Goal: Task Accomplishment & Management: Manage account settings

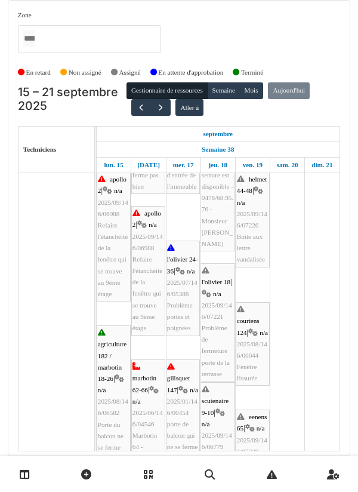
scroll to position [127, 0]
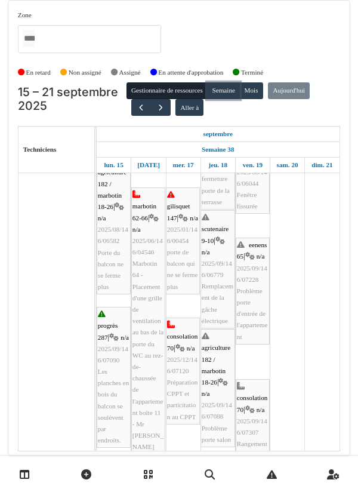
click at [221, 93] on button "Semaine" at bounding box center [223, 90] width 33 height 17
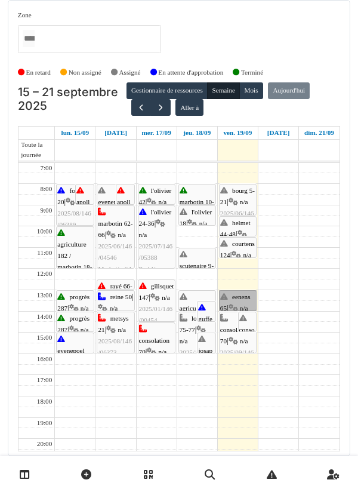
click at [239, 302] on link "eenens 65 | n/a 2025/09/146/07228 Problème porte d'entrée de l'appartement" at bounding box center [238, 300] width 38 height 21
click at [239, 229] on link "helmet 44-48 | n/a 2025/09/146/07226 Boite aux lettre vandalisée" at bounding box center [238, 226] width 38 height 20
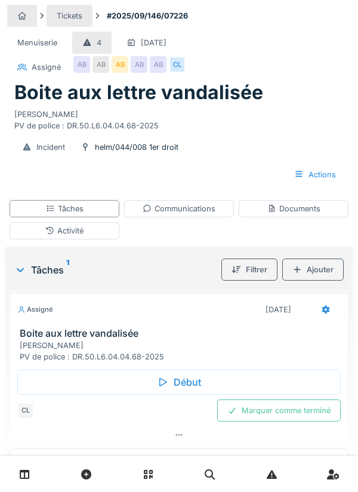
click at [183, 387] on div "Début" at bounding box center [178, 381] width 323 height 25
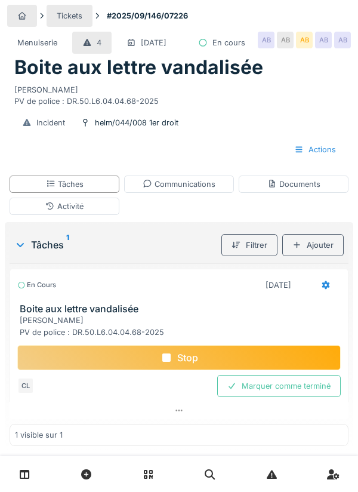
click at [313, 79] on div "Boite aux lettre vandalisée" at bounding box center [178, 67] width 329 height 23
click at [309, 190] on div "Documents" at bounding box center [293, 183] width 53 height 11
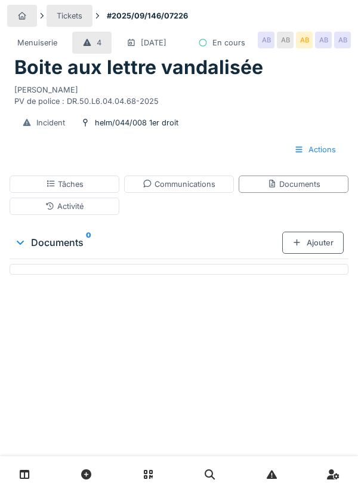
click at [316, 254] on div "Ajouter" at bounding box center [312, 243] width 61 height 22
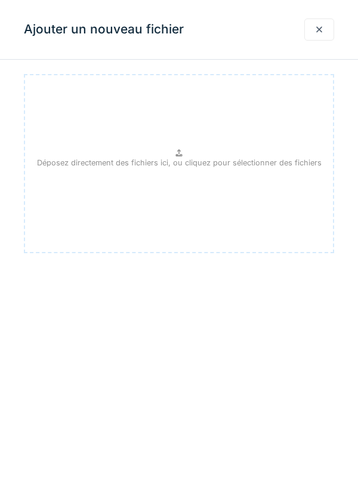
click at [177, 157] on p "Déposez directement des fichiers ici, ou cliquez pour sélectionner des fichiers" at bounding box center [179, 162] width 285 height 11
type input "**********"
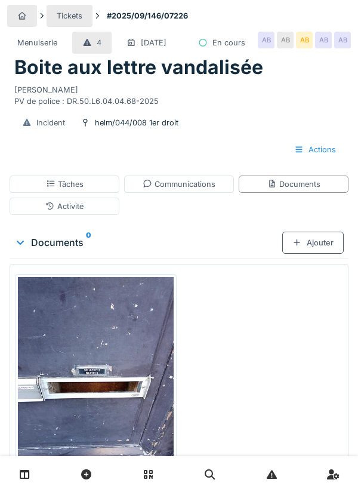
click at [75, 190] on div "Tâches" at bounding box center [65, 183] width 38 height 11
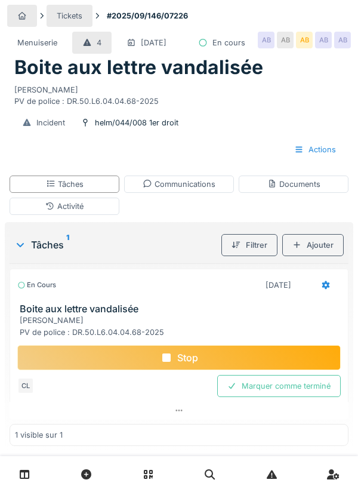
click at [192, 370] on div "Stop" at bounding box center [178, 357] width 323 height 25
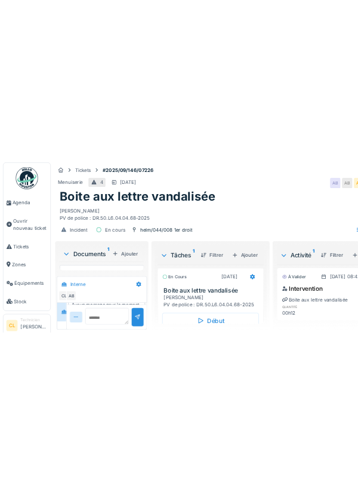
scroll to position [14, 0]
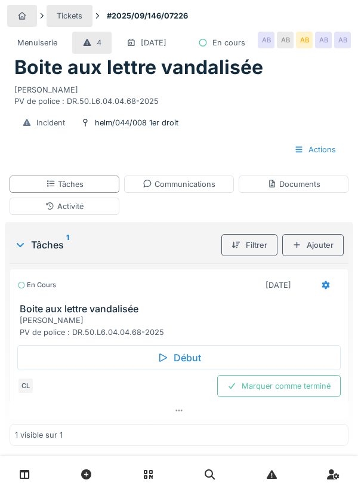
click at [189, 190] on div "Communications" at bounding box center [179, 183] width 73 height 11
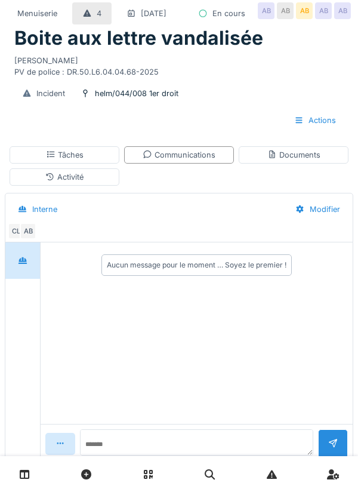
scroll to position [54, 0]
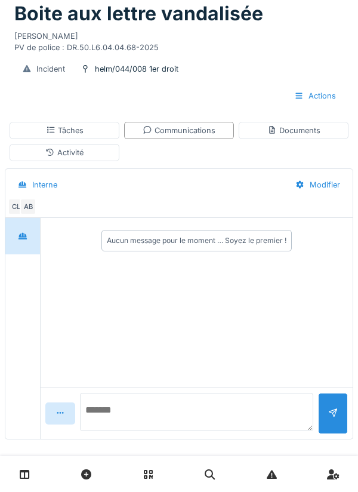
click at [141, 431] on textarea at bounding box center [196, 412] width 233 height 38
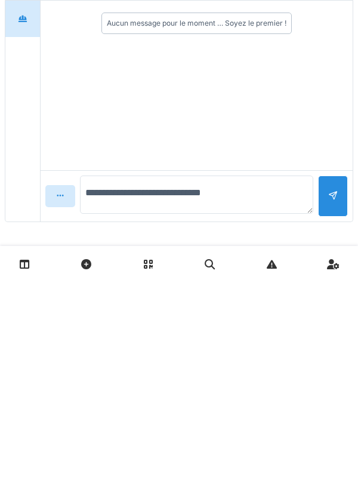
type textarea "**********"
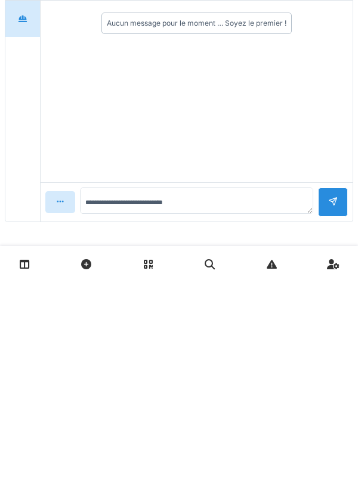
click at [325, 412] on div at bounding box center [333, 411] width 30 height 29
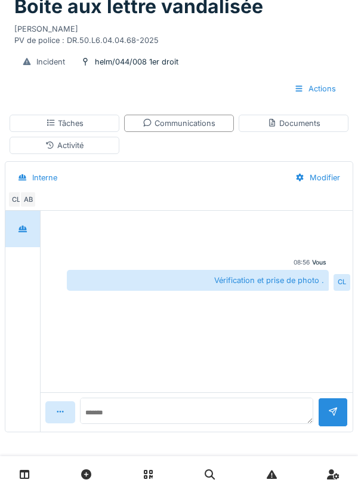
click at [72, 121] on div "Tâches" at bounding box center [65, 123] width 38 height 11
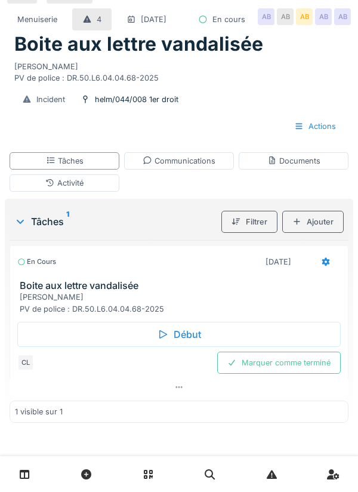
scroll to position [48, 0]
click at [324, 263] on icon at bounding box center [326, 261] width 8 height 8
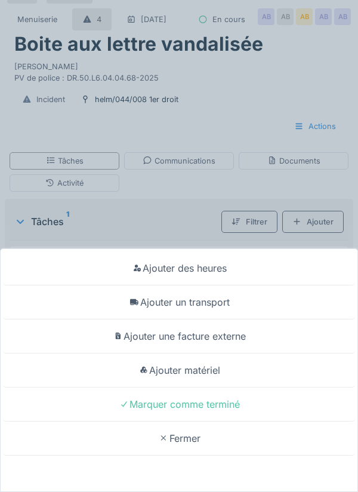
click at [219, 301] on div "Ajouter un transport" at bounding box center [179, 302] width 352 height 34
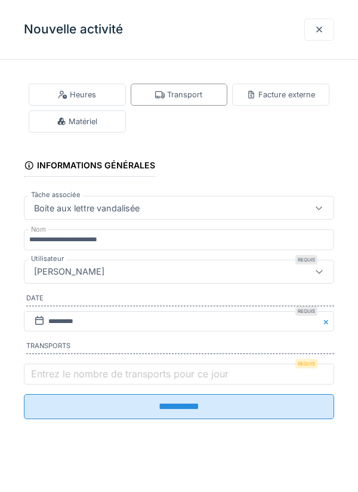
click at [55, 377] on label "Entrez le nombre de transports pour ce jour" at bounding box center [130, 373] width 202 height 14
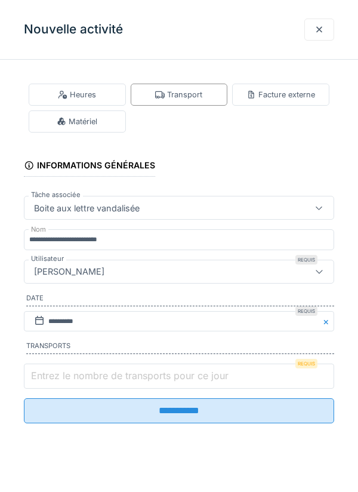
click at [55, 377] on input "Entrez le nombre de transports pour ce jour" at bounding box center [179, 375] width 310 height 25
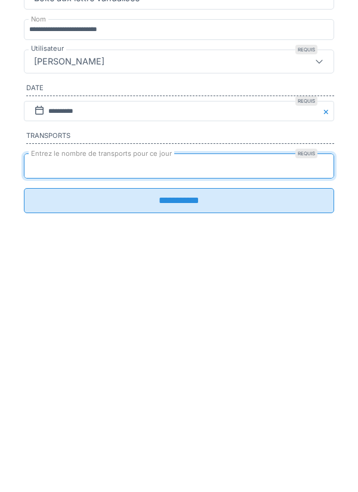
type input "*"
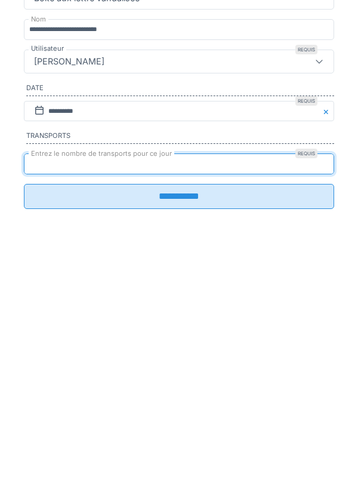
click at [183, 416] on input "**********" at bounding box center [179, 406] width 310 height 25
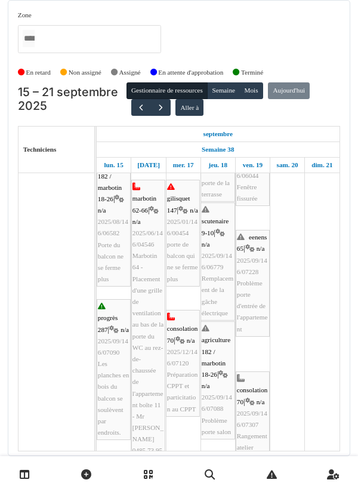
scroll to position [288, 0]
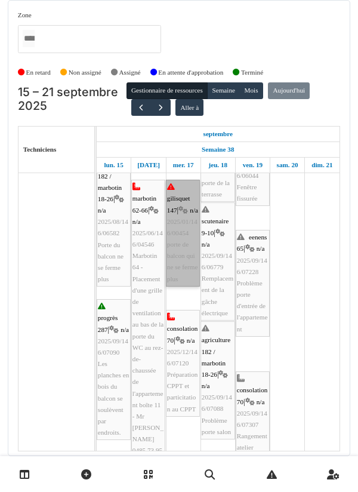
click at [184, 241] on link "gilisquet 147 | n/a 2025/01/146/00454 porte de balcon qui ne se ferme plus" at bounding box center [183, 233] width 34 height 107
click at [186, 224] on link "gilisquet 147 | n/a 2025/01/146/00454 porte de balcon qui ne se ferme plus" at bounding box center [183, 233] width 34 height 107
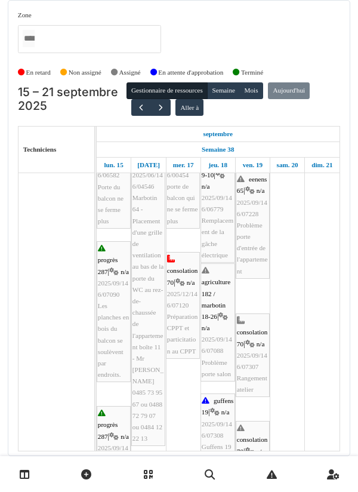
scroll to position [347, 0]
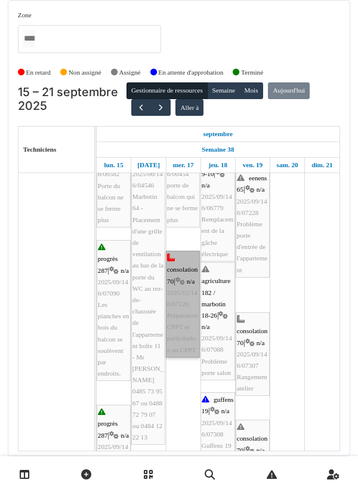
click at [184, 311] on link "consolation 70 | n/a 2025/12/146/07120 Préparation CPPT et particitation au CPPT" at bounding box center [183, 304] width 34 height 107
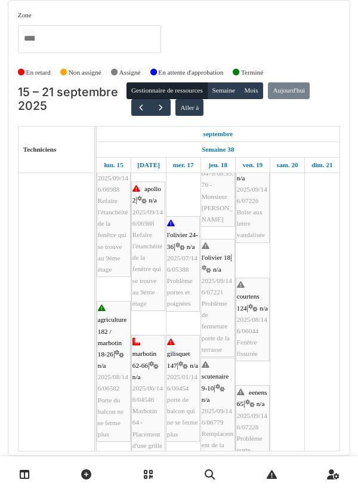
scroll to position [133, 0]
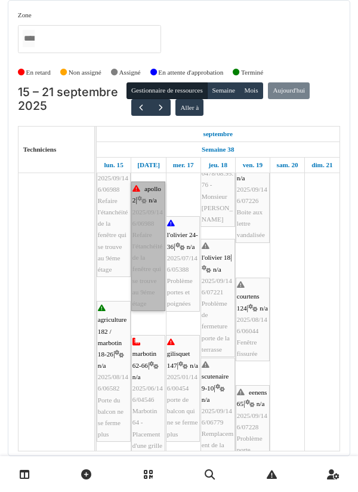
click at [147, 263] on link "apollo 2 | n/a 2025/09/146/06988 Refaire l'étanchéité de la fenêtre qui se trou…" at bounding box center [148, 245] width 34 height 129
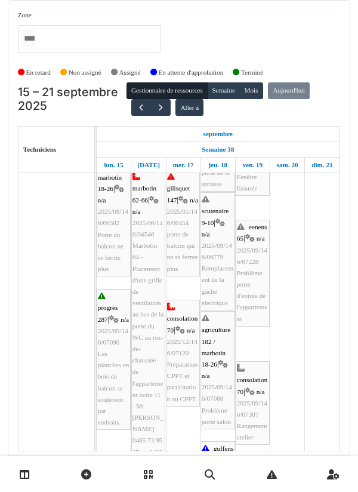
scroll to position [0, 0]
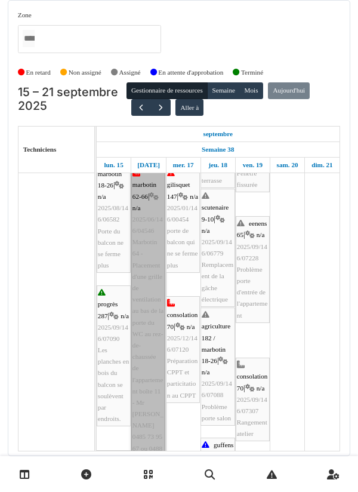
click at [149, 357] on link "marbotin 62-66 | n/a 2025/06/146/04546 Marbotin 64 - Placement d'une grille de …" at bounding box center [148, 328] width 34 height 324
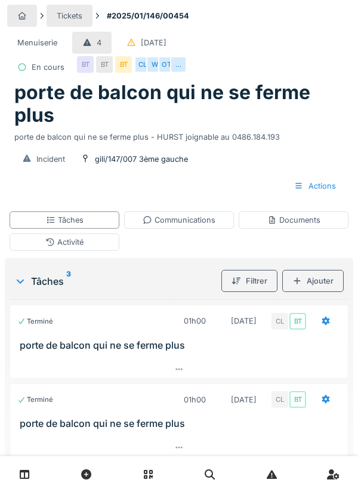
click at [185, 226] on div "Communications" at bounding box center [179, 219] width 110 height 17
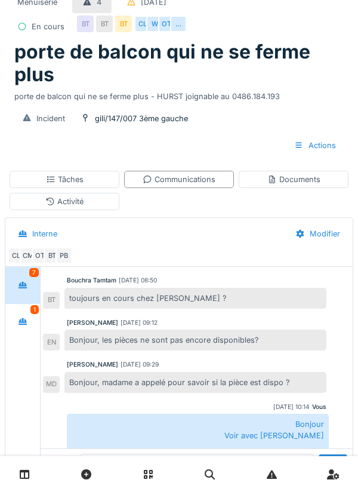
scroll to position [43, 0]
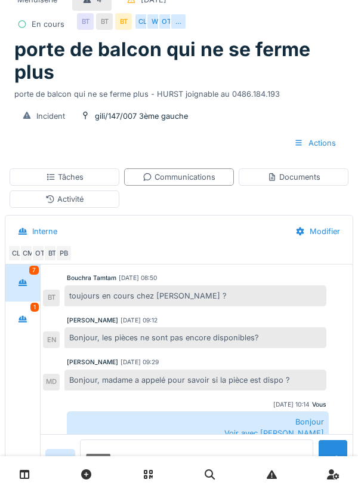
click at [144, 477] on textarea at bounding box center [196, 458] width 233 height 38
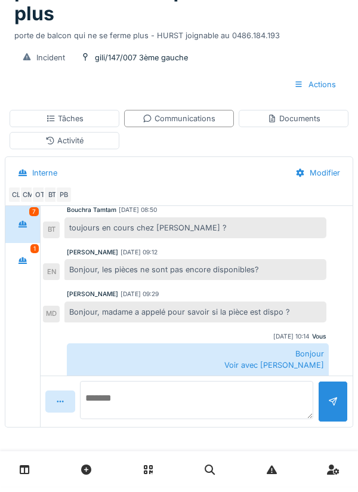
scroll to position [340, 0]
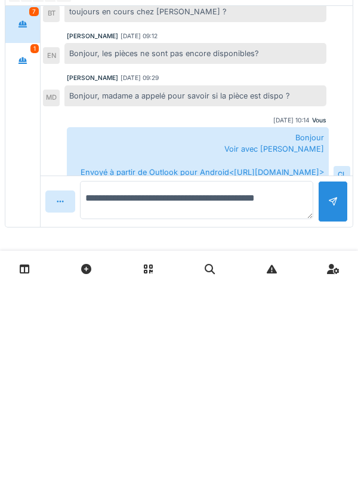
type textarea "**********"
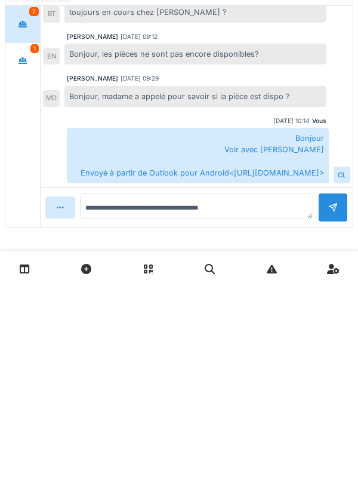
click at [335, 413] on div at bounding box center [333, 412] width 30 height 29
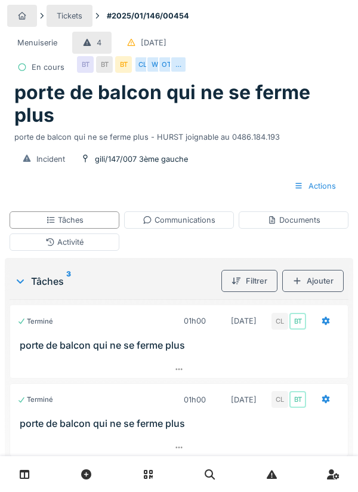
click at [201, 226] on div "Communications" at bounding box center [179, 219] width 110 height 17
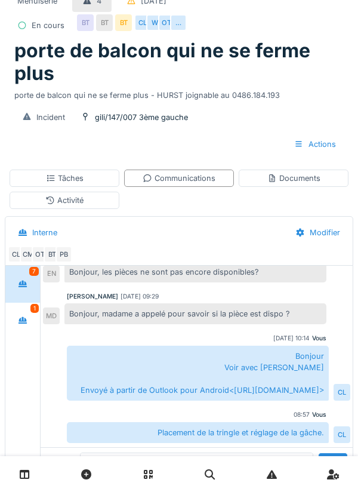
scroll to position [314, 0]
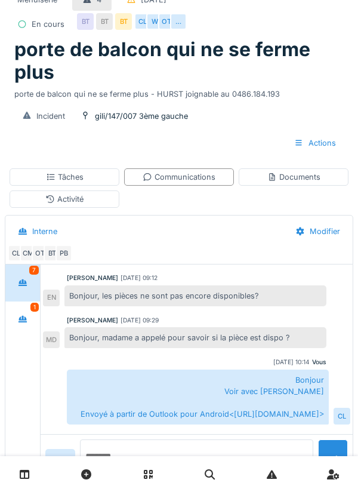
click at [141, 477] on textarea at bounding box center [196, 458] width 233 height 38
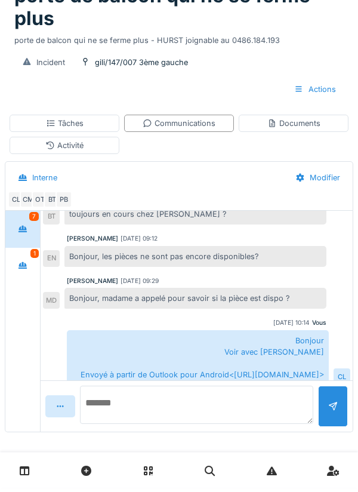
scroll to position [340, 0]
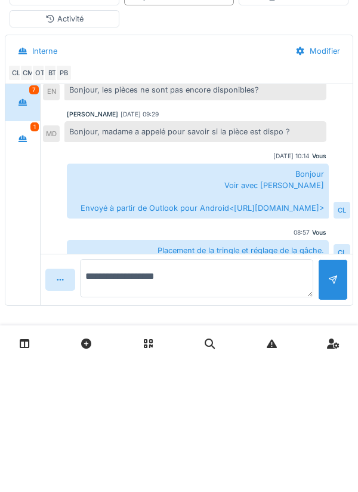
type textarea "**********"
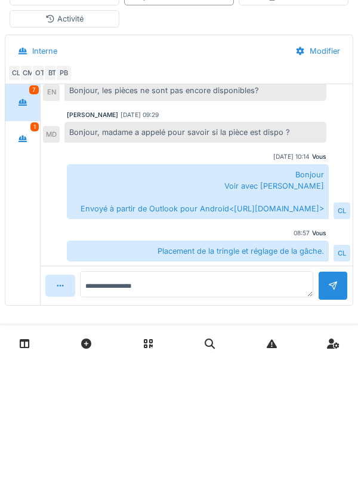
click at [337, 402] on div at bounding box center [333, 416] width 30 height 29
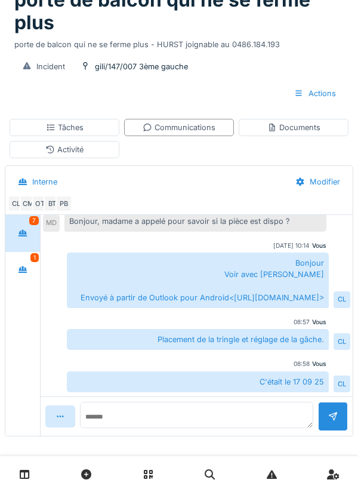
click at [69, 152] on div "Activité" at bounding box center [64, 149] width 38 height 11
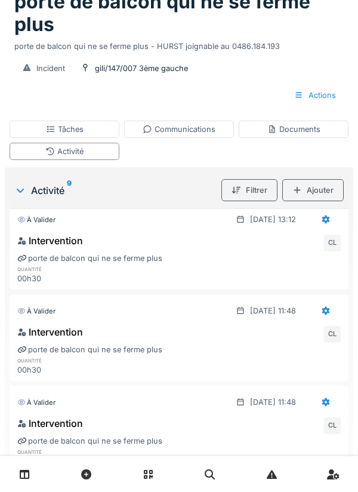
scroll to position [10, 0]
click at [326, 311] on icon at bounding box center [326, 311] width 10 height 8
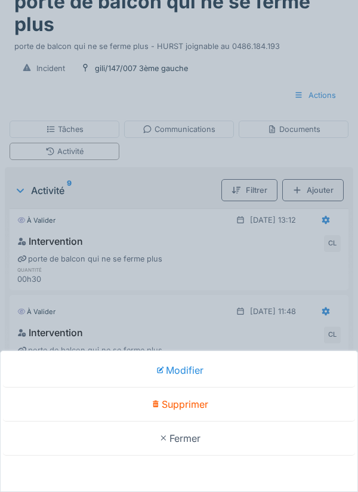
click at [197, 421] on div "Supprimer" at bounding box center [179, 404] width 352 height 34
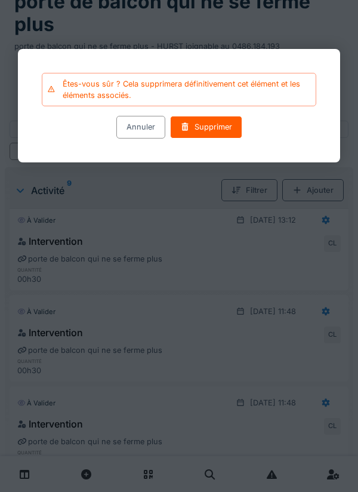
click at [212, 127] on div "Supprimer" at bounding box center [206, 127] width 72 height 22
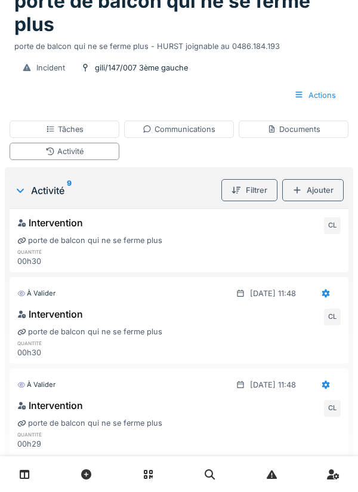
scroll to position [29, 0]
click at [323, 388] on div at bounding box center [326, 383] width 10 height 11
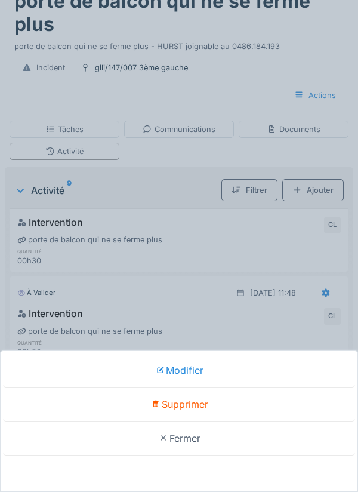
click at [201, 421] on div "Supprimer" at bounding box center [179, 404] width 352 height 34
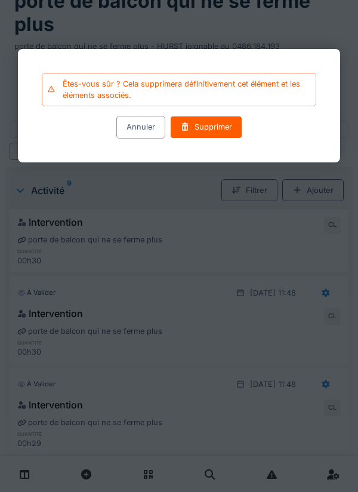
click at [199, 132] on div "Supprimer" at bounding box center [206, 127] width 72 height 22
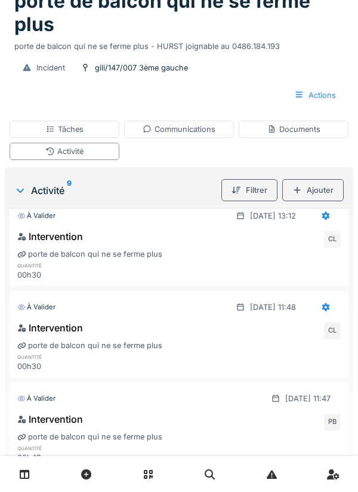
scroll to position [0, 0]
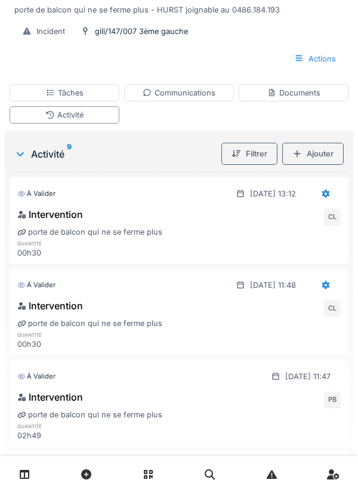
click at [182, 92] on div "Communications" at bounding box center [179, 92] width 73 height 11
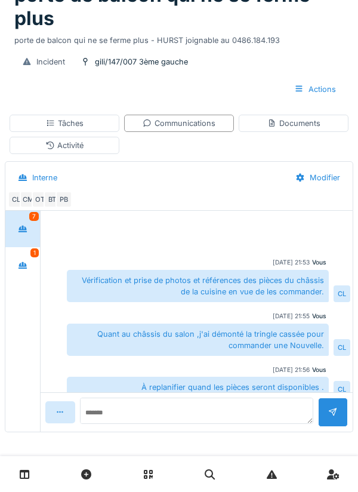
scroll to position [340, 0]
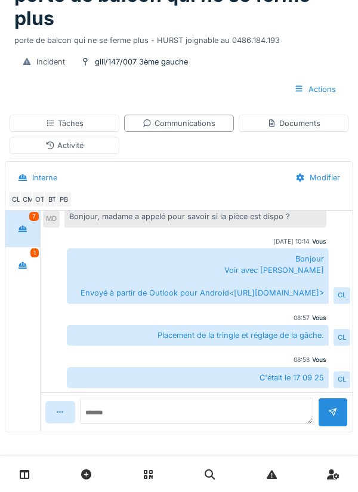
click at [302, 121] on div "Documents" at bounding box center [293, 123] width 53 height 11
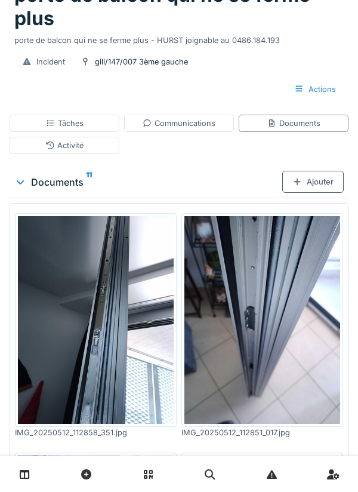
click at [86, 122] on div "Tâches" at bounding box center [65, 123] width 110 height 17
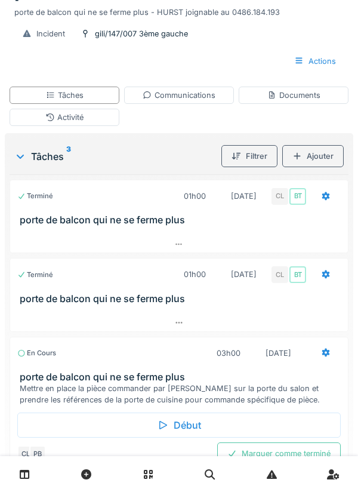
scroll to position [134, 0]
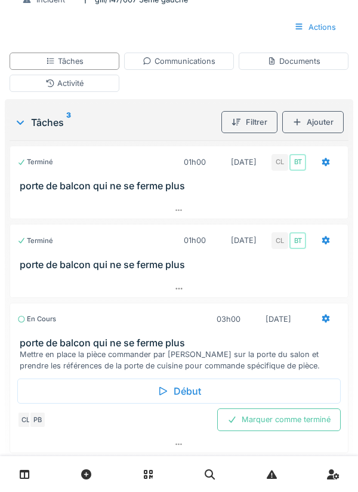
click at [294, 421] on div "Marquer comme terminé" at bounding box center [279, 419] width 124 height 22
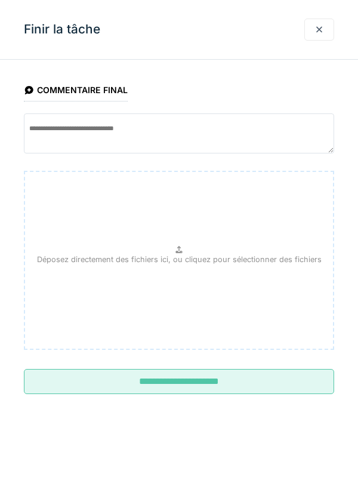
click at [199, 387] on input "**********" at bounding box center [179, 381] width 310 height 25
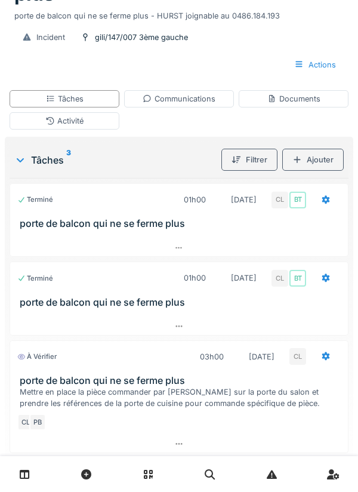
scroll to position [0, 0]
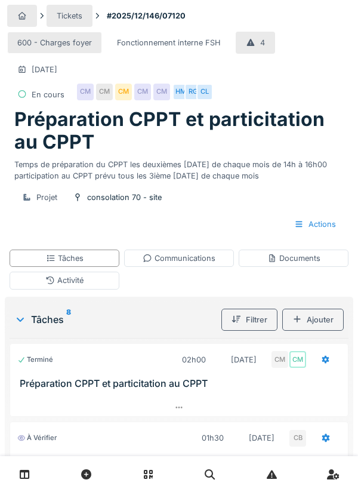
click at [187, 262] on div "Communications" at bounding box center [179, 257] width 73 height 11
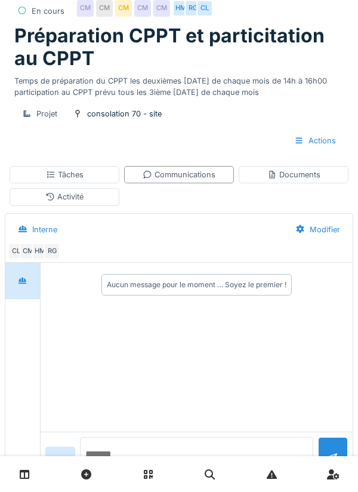
click at [137, 475] on textarea at bounding box center [196, 456] width 233 height 38
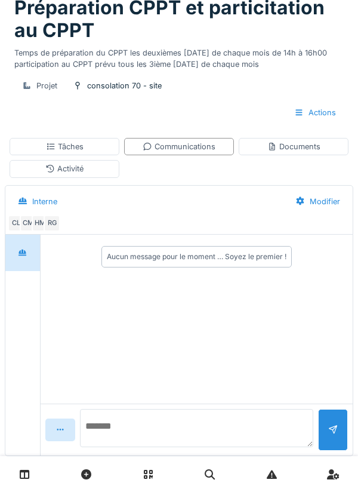
scroll to position [135, 0]
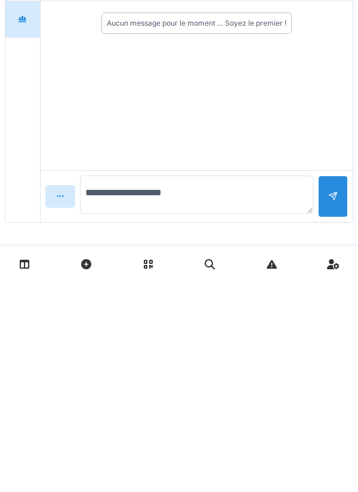
type textarea "**********"
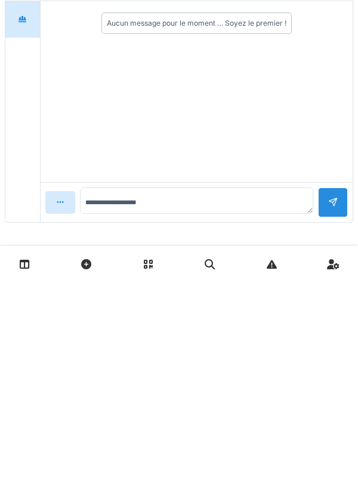
click at [337, 414] on div at bounding box center [333, 411] width 30 height 29
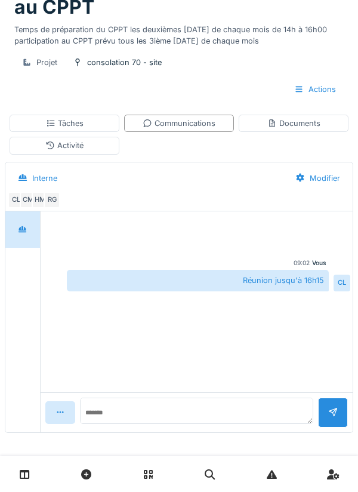
click at [60, 124] on div "Tâches" at bounding box center [65, 123] width 38 height 11
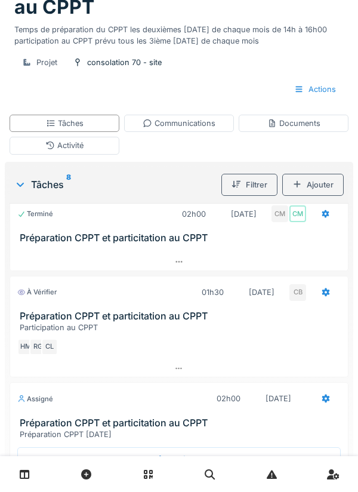
scroll to position [0, 0]
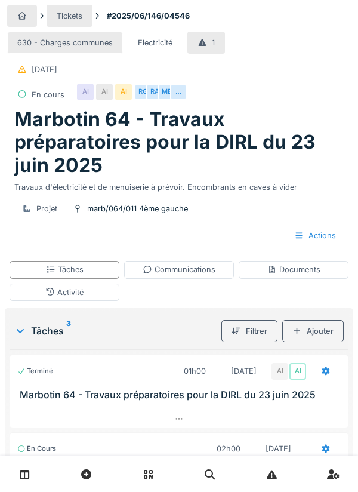
click at [184, 273] on div "Communications" at bounding box center [179, 269] width 73 height 11
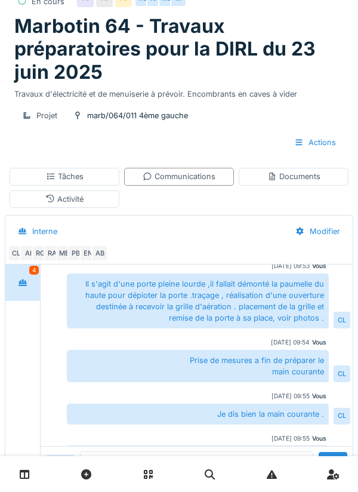
scroll to position [94, 0]
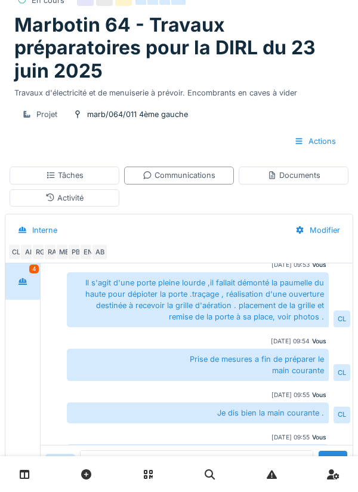
click at [69, 201] on div "Activité" at bounding box center [64, 197] width 38 height 11
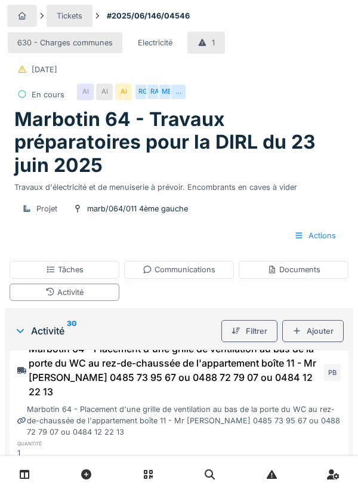
scroll to position [0, 0]
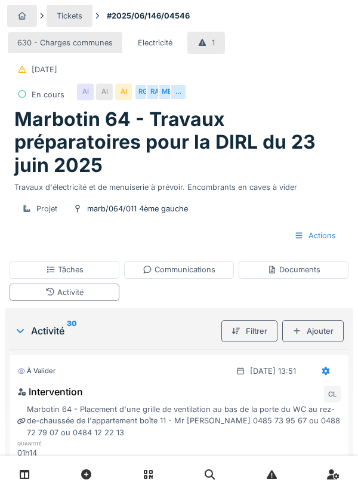
click at [324, 375] on div at bounding box center [326, 370] width 10 height 11
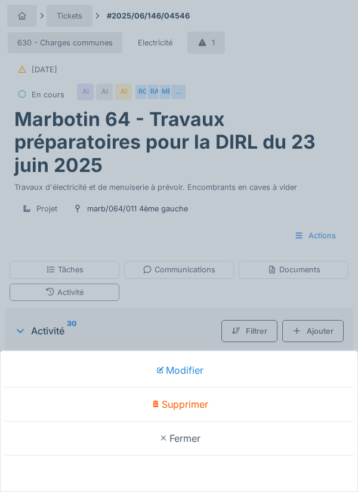
click at [165, 357] on div "Modifier Supprimer Fermer" at bounding box center [179, 246] width 358 height 492
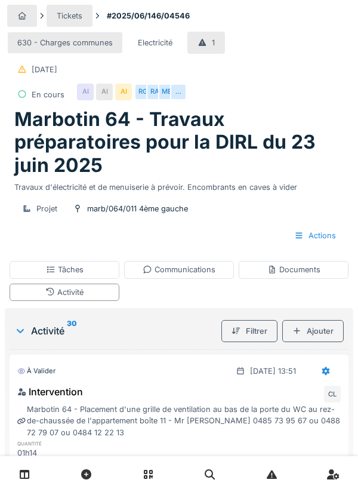
click at [75, 266] on div "Tâches" at bounding box center [65, 269] width 38 height 11
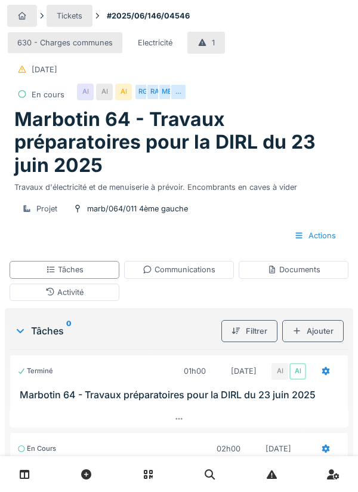
click at [326, 374] on icon at bounding box center [326, 370] width 8 height 8
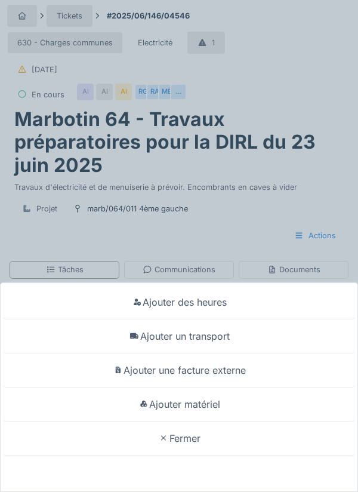
click at [216, 421] on div "Ajouter matériel" at bounding box center [179, 404] width 352 height 34
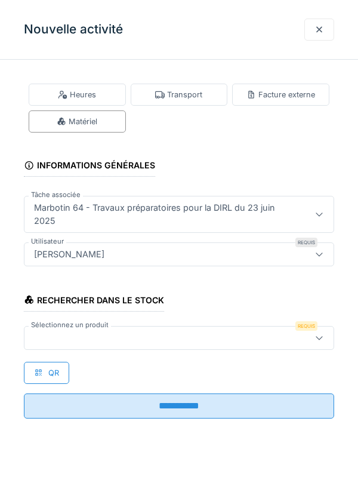
click at [90, 331] on div at bounding box center [159, 337] width 260 height 13
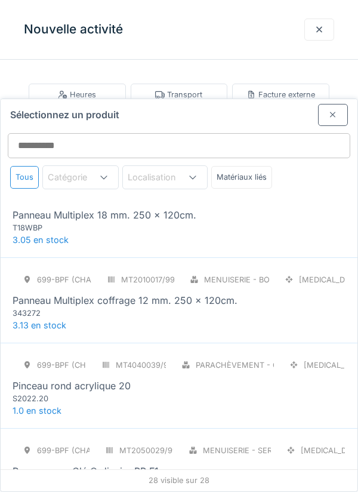
scroll to position [1396, 0]
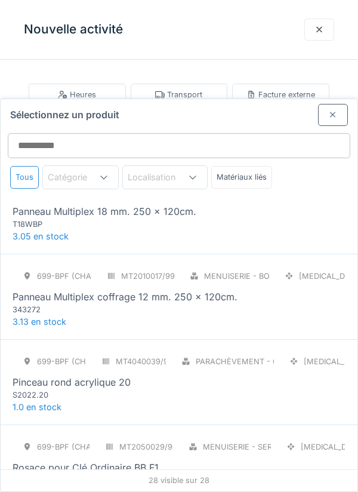
click at [337, 104] on div at bounding box center [333, 115] width 30 height 22
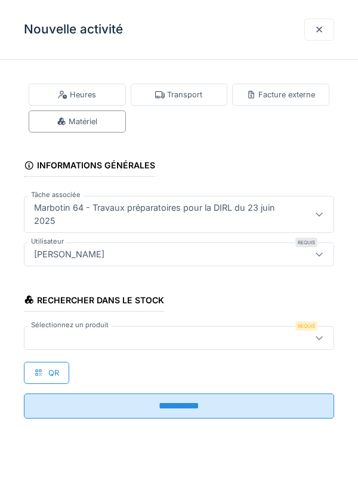
click at [319, 34] on div at bounding box center [319, 29] width 10 height 11
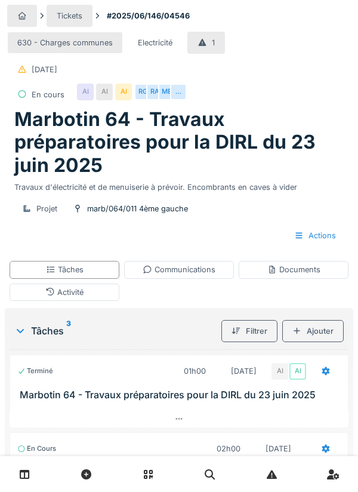
click at [76, 292] on div "Activité" at bounding box center [64, 291] width 38 height 11
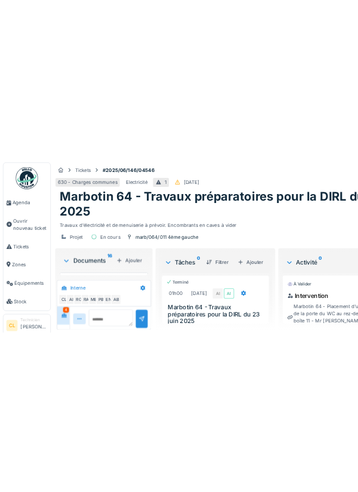
scroll to position [1027, 0]
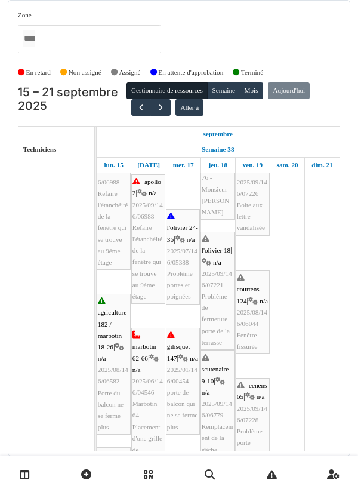
scroll to position [140, 0]
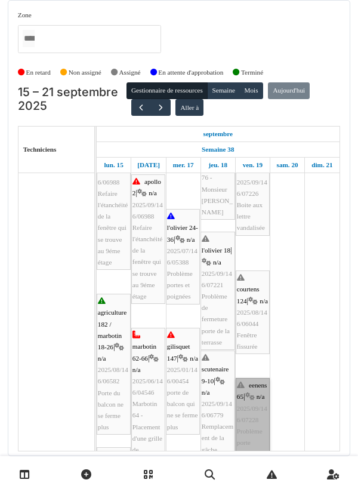
click at [252, 418] on link "eenens 65 | n/a 2025/09/146/07228 Problème porte d'entrée de l'appartement" at bounding box center [253, 431] width 34 height 107
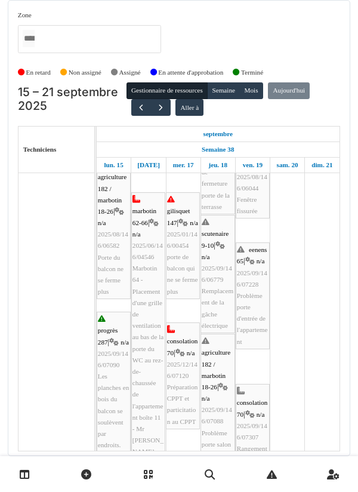
scroll to position [0, 0]
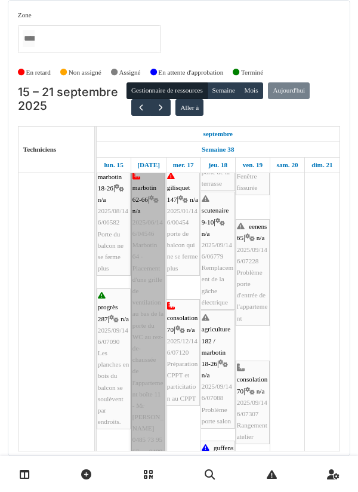
click at [145, 261] on link "marbotin 62-66 | n/a 2025/06/146/04546 Marbotin 64 - Placement d'une grille de …" at bounding box center [148, 331] width 34 height 324
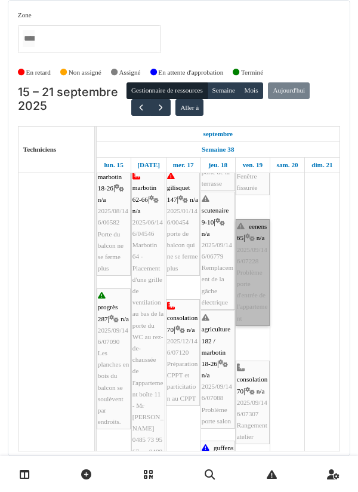
click at [258, 267] on link "eenens 65 | n/a 2025/09/146/07228 Problème porte d'entrée de l'appartement" at bounding box center [253, 272] width 34 height 107
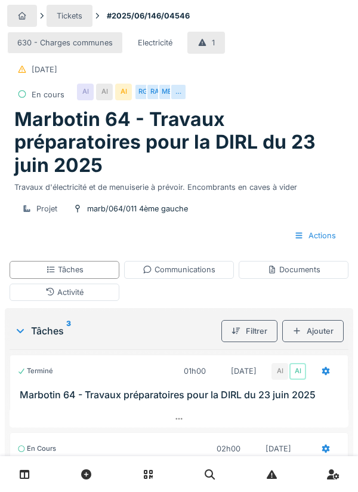
click at [84, 290] on div "Activité" at bounding box center [65, 291] width 110 height 17
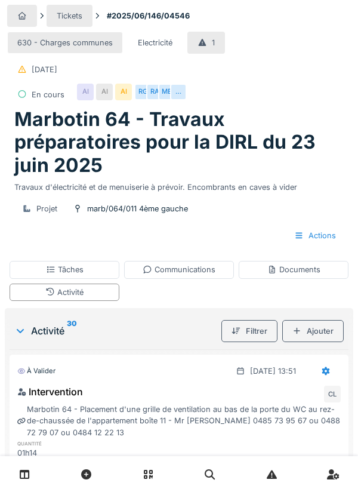
click at [66, 272] on div "Tâches" at bounding box center [65, 269] width 38 height 11
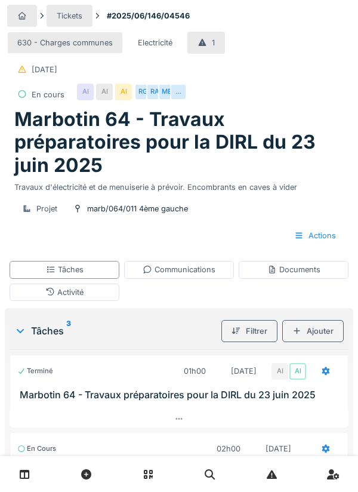
click at [326, 374] on icon at bounding box center [326, 370] width 8 height 8
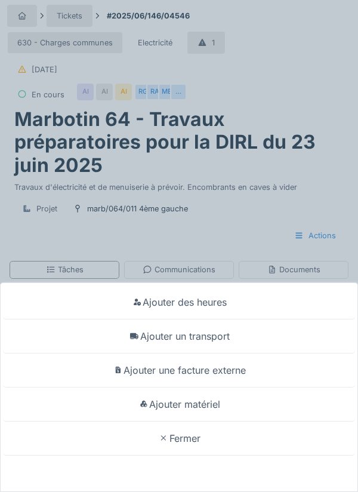
click at [215, 406] on div "Ajouter matériel" at bounding box center [179, 404] width 352 height 34
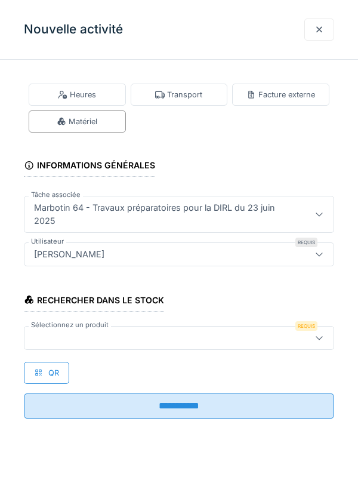
click at [94, 332] on div at bounding box center [159, 337] width 260 height 13
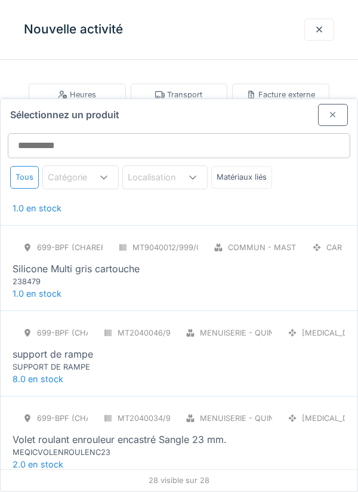
scroll to position [2061, 0]
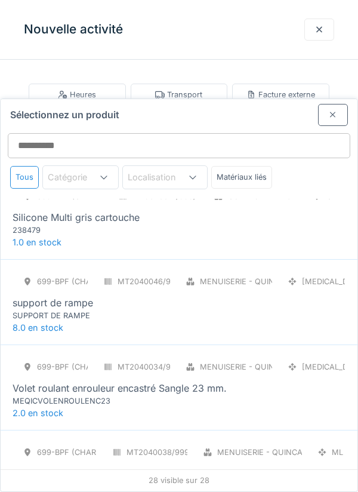
click at [55, 322] on span "8.0 en stock" at bounding box center [38, 327] width 51 height 10
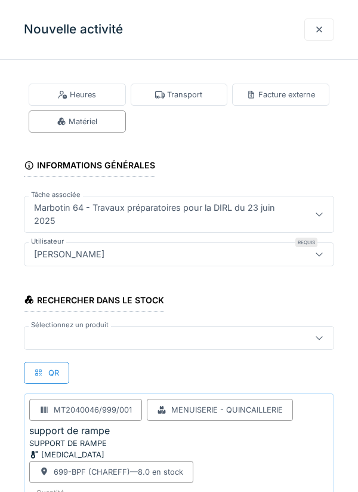
scroll to position [104, 0]
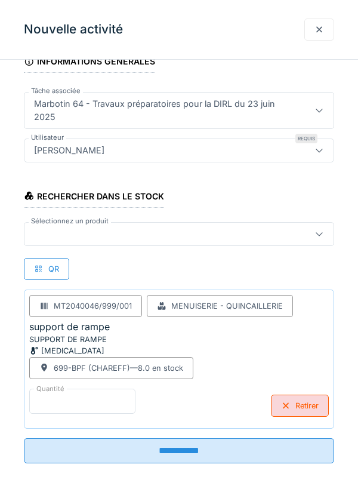
click at [66, 396] on input "*" at bounding box center [82, 400] width 106 height 25
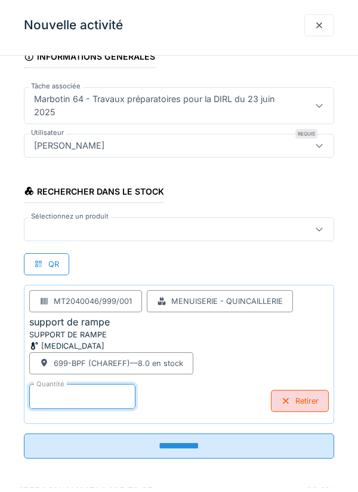
scroll to position [50, 0]
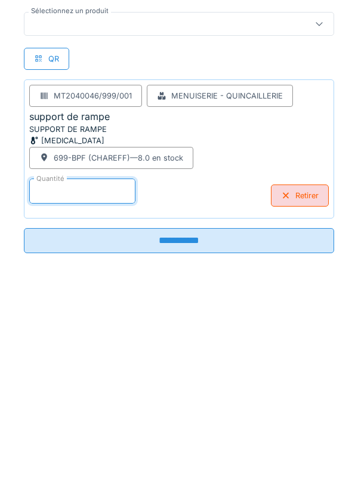
type input "*"
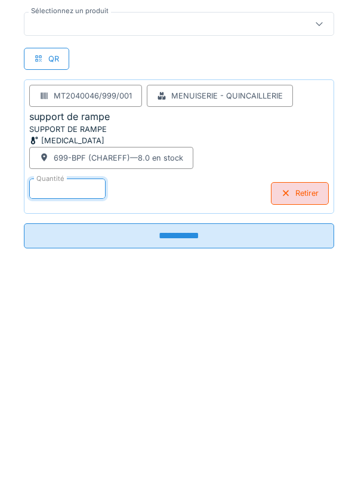
click at [190, 454] on input "**********" at bounding box center [179, 445] width 310 height 25
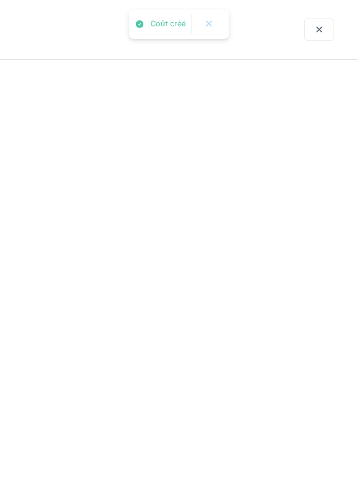
scroll to position [0, 0]
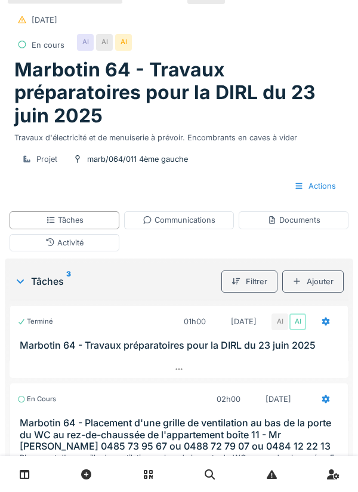
click at [67, 242] on div "Activité" at bounding box center [64, 242] width 38 height 11
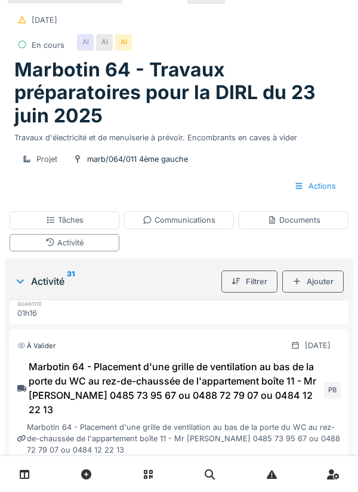
scroll to position [322, 0]
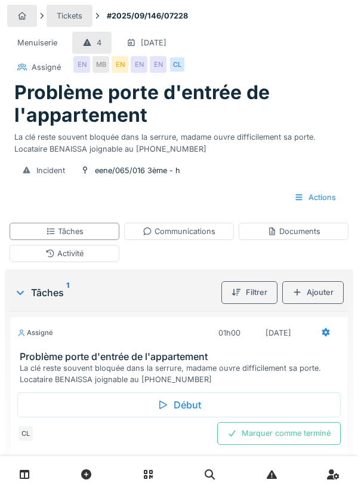
scroll to position [14, 0]
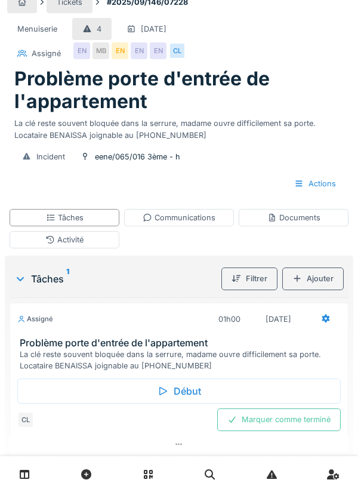
click at [172, 398] on div "Début" at bounding box center [178, 390] width 323 height 25
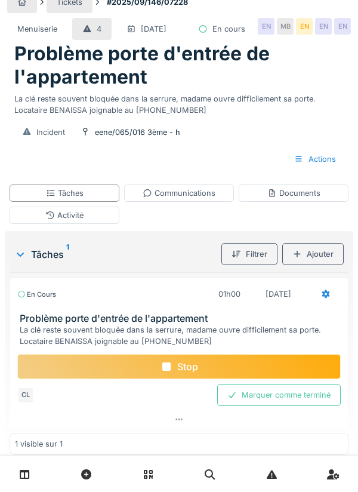
click at [192, 324] on h3 "Problème porte d'entrée de l'appartement" at bounding box center [181, 318] width 323 height 11
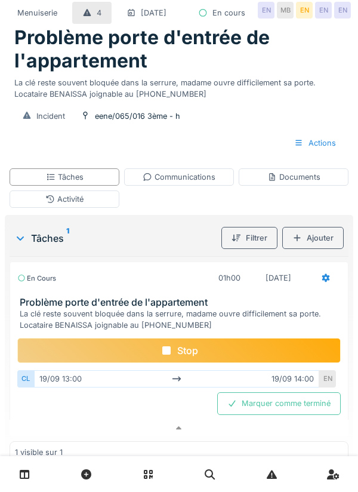
scroll to position [71, 0]
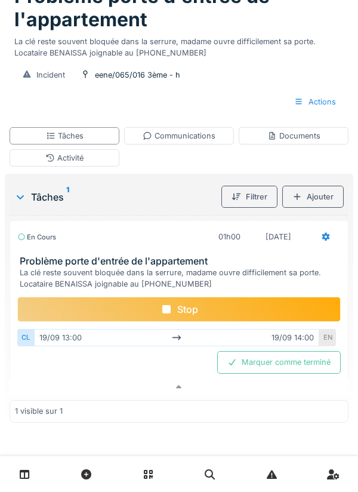
click at [188, 322] on div "Stop" at bounding box center [178, 309] width 323 height 25
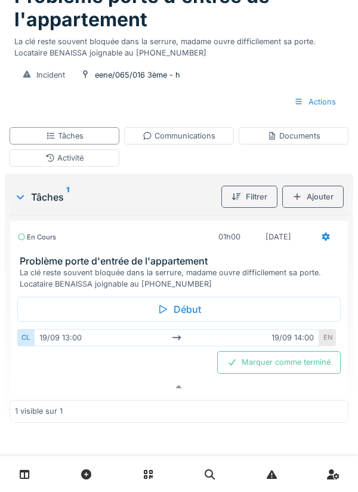
click at [70, 164] on div "Activité" at bounding box center [64, 157] width 38 height 11
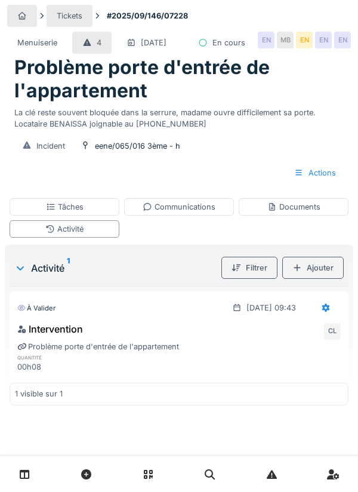
scroll to position [7, 0]
click at [329, 311] on icon at bounding box center [326, 308] width 10 height 8
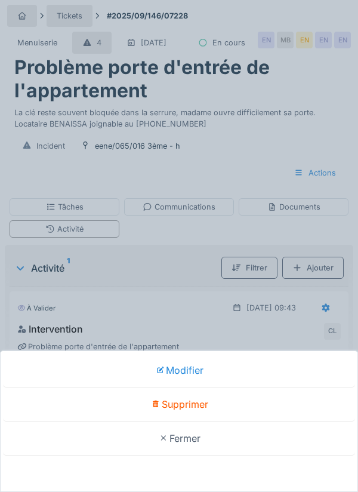
click at [196, 406] on div "Supprimer" at bounding box center [179, 404] width 352 height 34
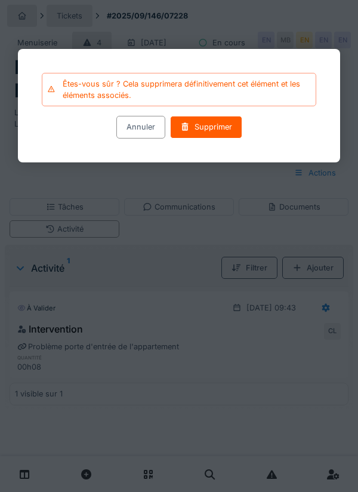
click at [207, 132] on div "Supprimer" at bounding box center [206, 127] width 72 height 22
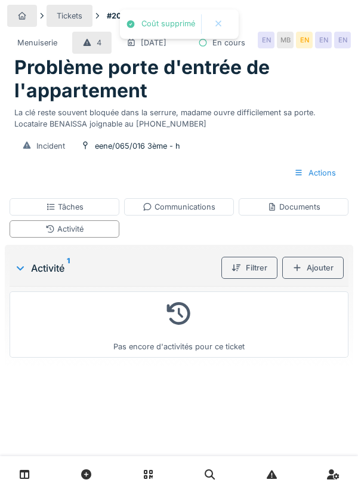
scroll to position [0, 0]
click at [69, 212] on div "Tâches" at bounding box center [65, 206] width 38 height 11
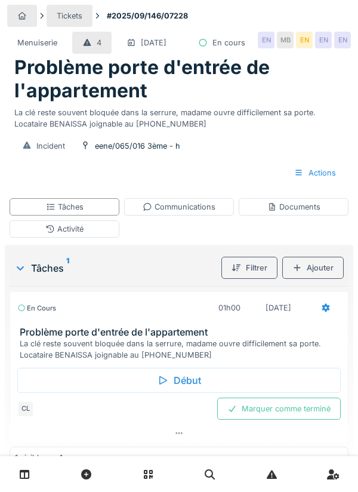
click at [320, 319] on div at bounding box center [326, 308] width 30 height 22
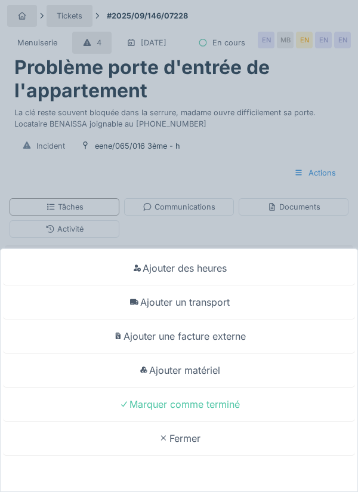
click at [202, 272] on div "Ajouter des heures" at bounding box center [179, 268] width 352 height 34
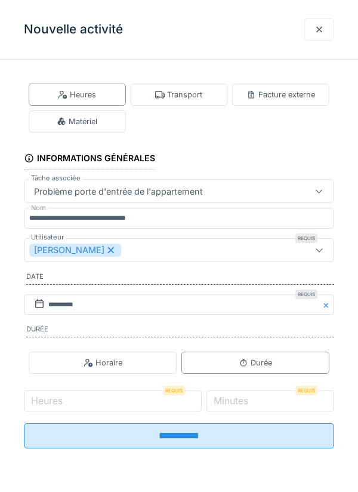
click at [65, 368] on div "Horaire" at bounding box center [103, 362] width 148 height 22
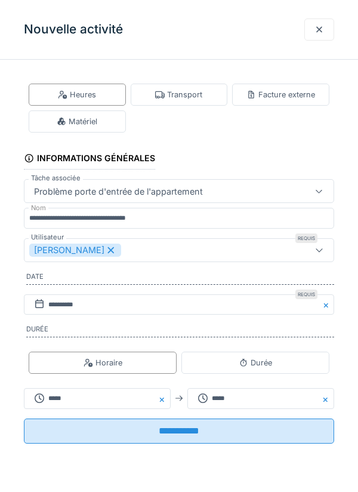
click at [180, 328] on fieldset "**********" at bounding box center [179, 261] width 310 height 384
click at [320, 30] on div at bounding box center [319, 29] width 10 height 11
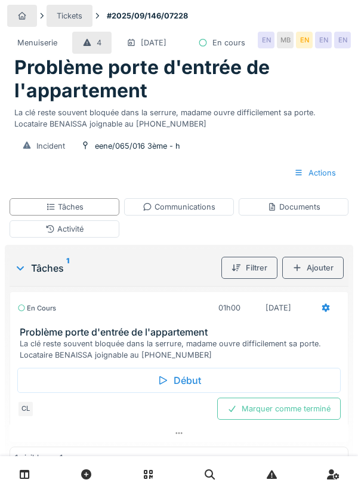
click at [324, 312] on icon at bounding box center [326, 308] width 8 height 8
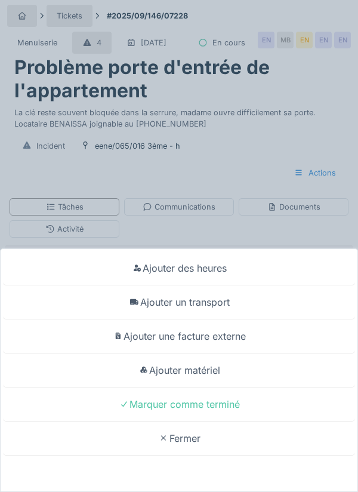
click at [210, 270] on div "Ajouter des heures" at bounding box center [179, 268] width 352 height 34
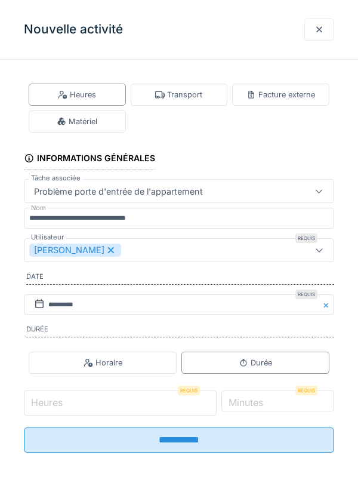
click at [73, 407] on input "Heures" at bounding box center [120, 402] width 193 height 25
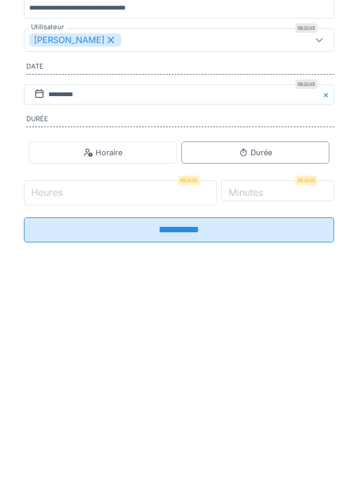
scroll to position [55, 0]
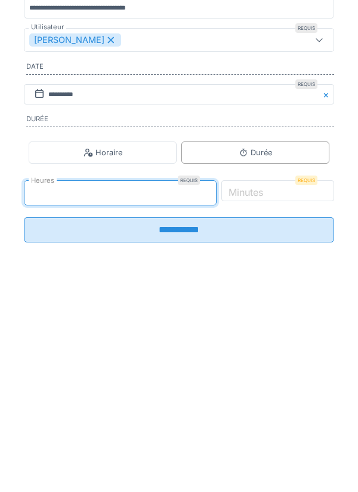
type input "*"
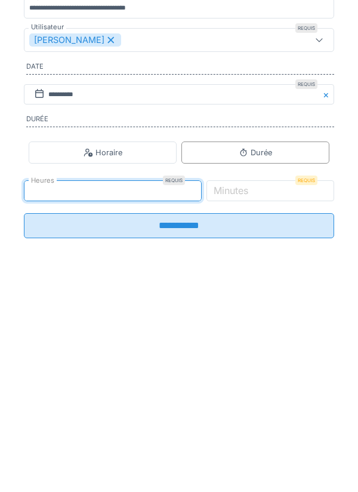
click at [251, 408] on label "Minutes" at bounding box center [230, 400] width 39 height 14
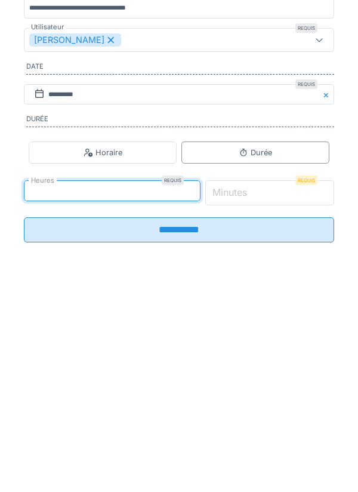
click at [278, 409] on input "*" at bounding box center [269, 402] width 129 height 25
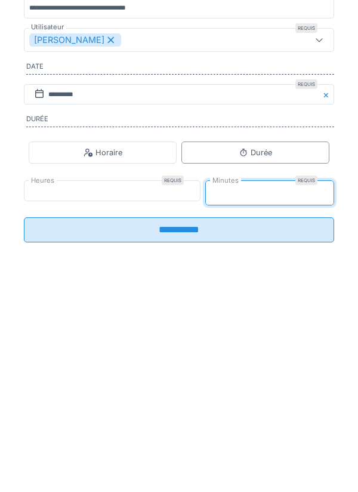
type input "*"
type input "**"
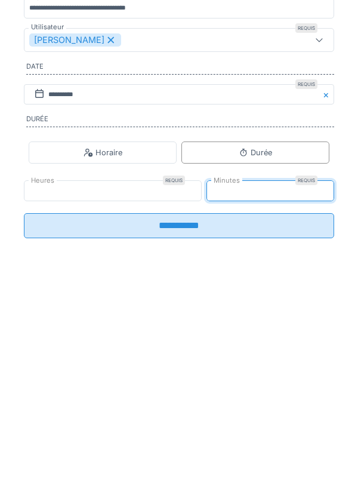
click at [189, 448] on input "**********" at bounding box center [179, 435] width 310 height 25
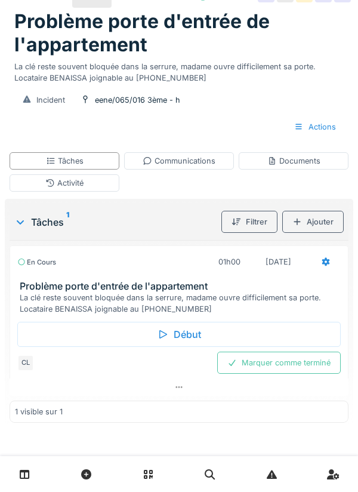
click at [79, 189] on div "Activité" at bounding box center [64, 182] width 38 height 11
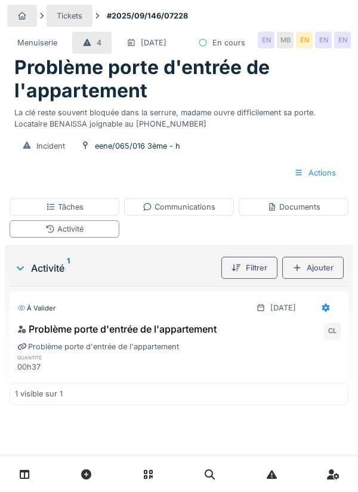
scroll to position [0, 0]
click at [181, 212] on div "Communications" at bounding box center [179, 206] width 73 height 11
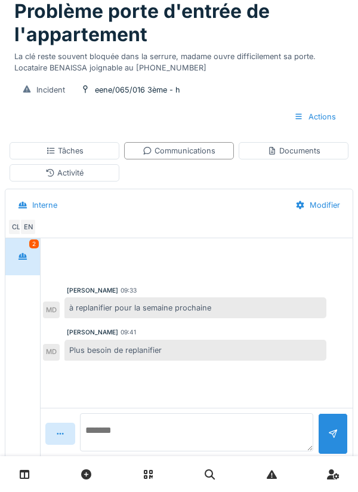
click at [138, 451] on textarea at bounding box center [196, 432] width 233 height 38
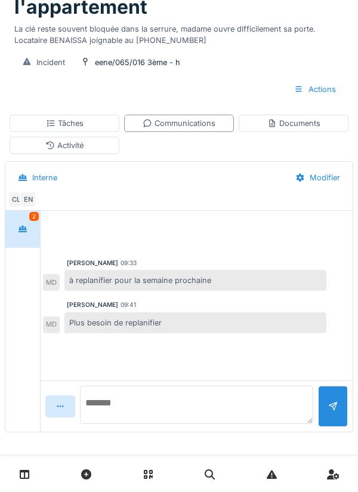
scroll to position [108, 0]
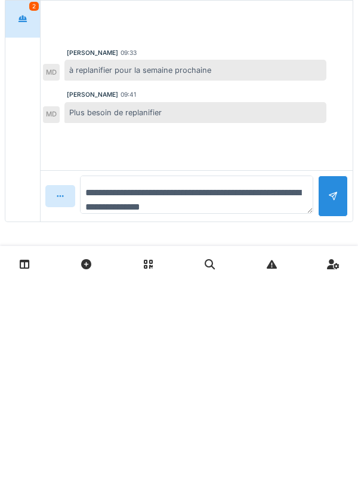
type textarea "**********"
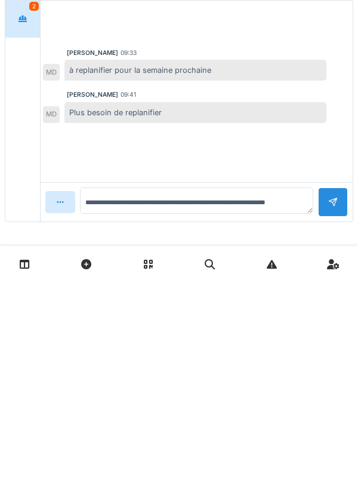
click at [327, 408] on div at bounding box center [333, 411] width 30 height 29
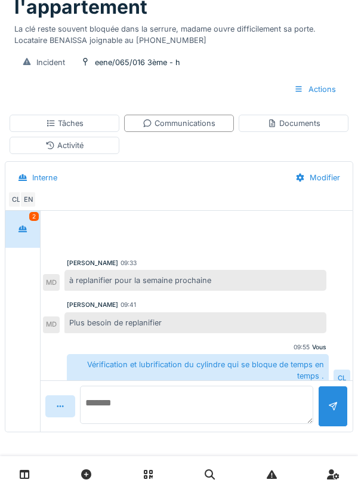
click at [133, 408] on textarea at bounding box center [196, 404] width 233 height 38
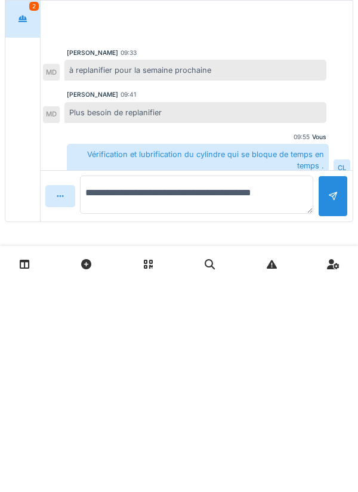
type textarea "**********"
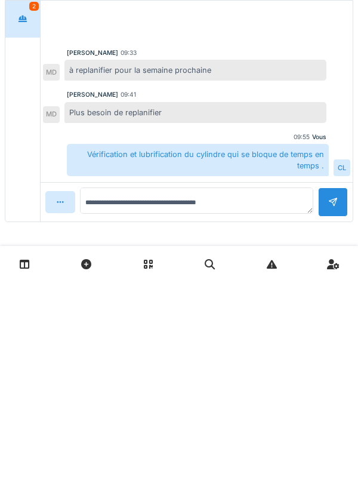
click at [337, 406] on div at bounding box center [333, 411] width 10 height 11
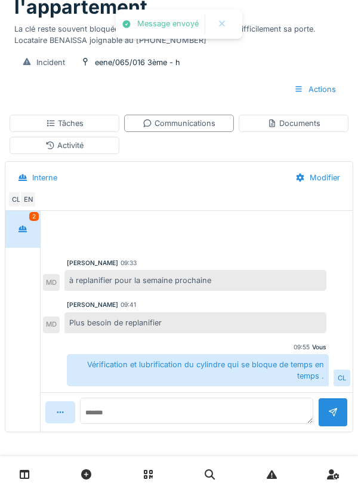
scroll to position [41, 0]
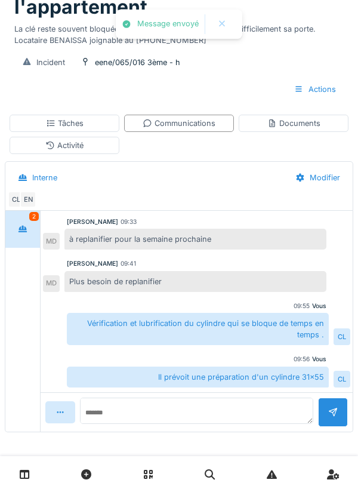
click at [300, 121] on div "Documents" at bounding box center [293, 123] width 53 height 11
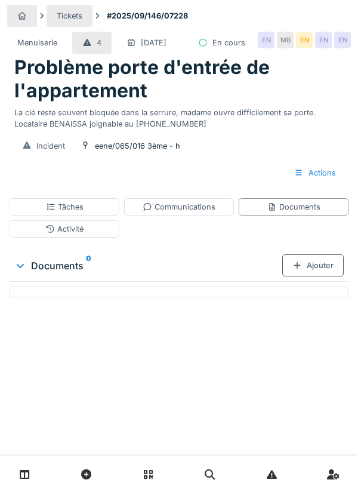
click at [190, 212] on div "Communications" at bounding box center [179, 206] width 73 height 11
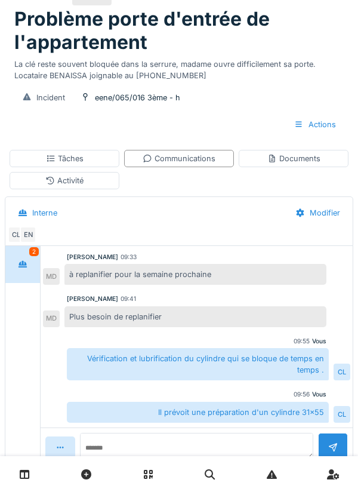
scroll to position [16, 0]
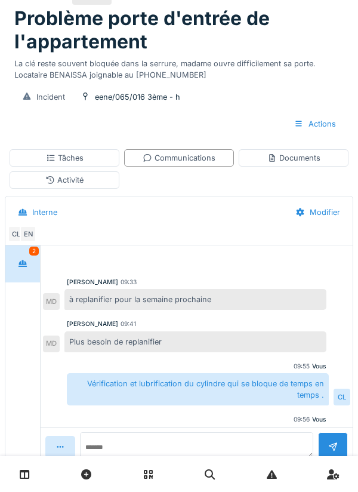
click at [65, 164] on div "Tâches" at bounding box center [65, 157] width 38 height 11
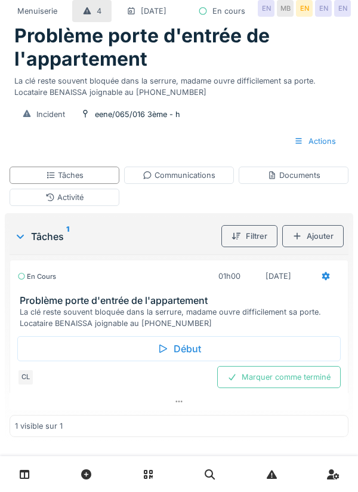
scroll to position [14, 0]
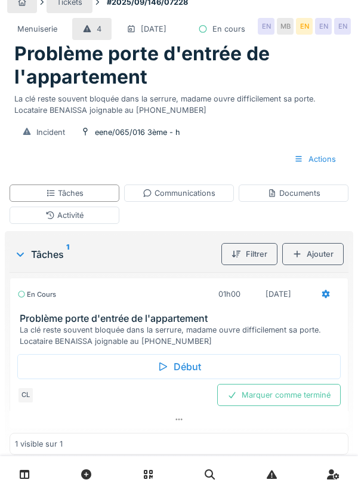
click at [282, 406] on div "Marquer comme terminé" at bounding box center [279, 395] width 124 height 22
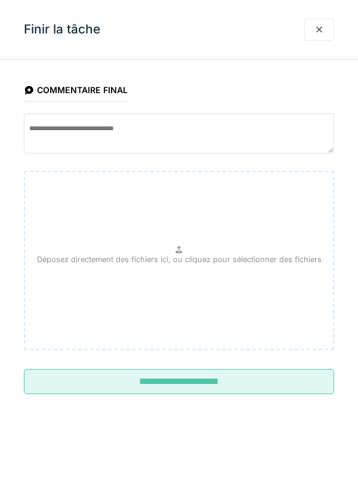
click at [196, 377] on input "**********" at bounding box center [179, 381] width 310 height 25
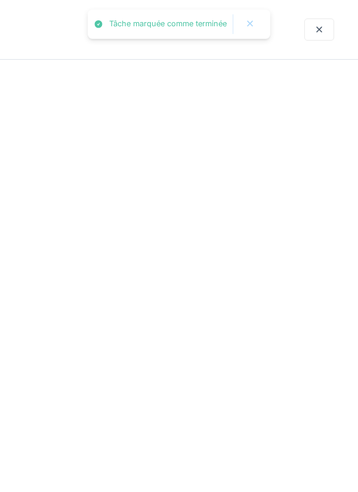
scroll to position [0, 0]
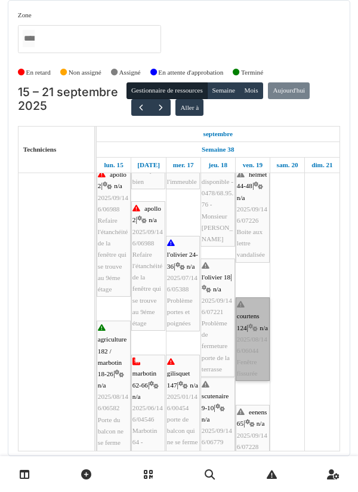
click at [248, 359] on link "courtens 124 | n/a 2025/08/146/06044 Fenêtre fissurée" at bounding box center [253, 339] width 34 height 84
click at [248, 350] on link "courtens 124 | n/a 2025/08/146/06044 Fenêtre fissurée" at bounding box center [253, 339] width 34 height 84
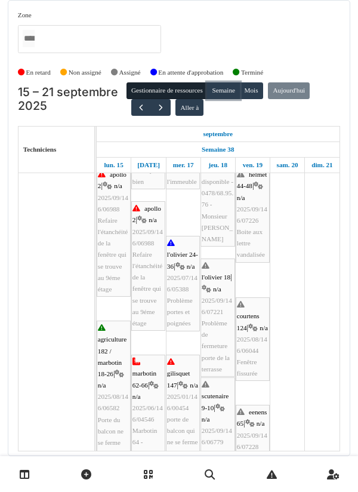
click at [227, 94] on button "Semaine" at bounding box center [223, 90] width 33 height 17
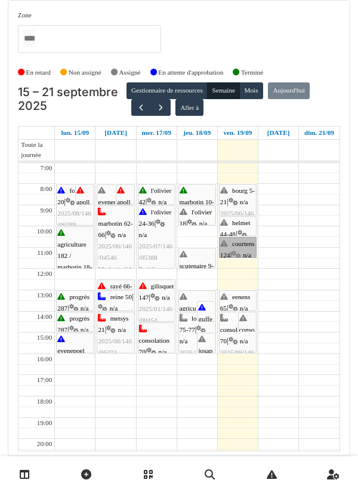
click at [240, 251] on link "courtens 124 | n/a 2025/08/146/06044 Fenêtre fissurée" at bounding box center [238, 247] width 38 height 21
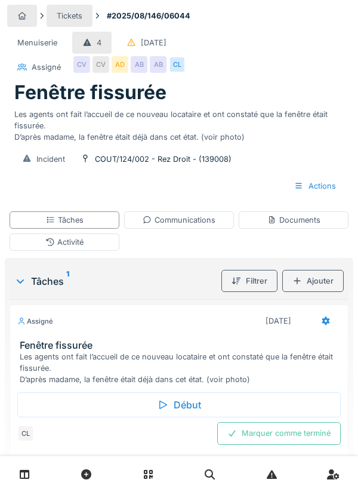
click at [297, 222] on div "Documents" at bounding box center [293, 219] width 53 height 11
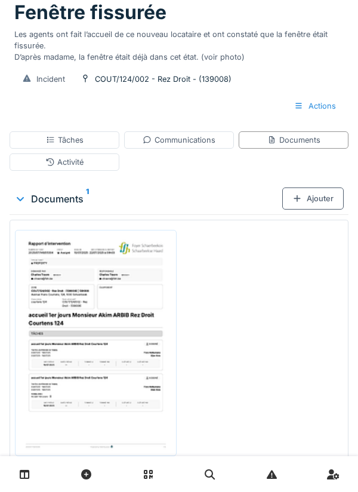
scroll to position [104, 0]
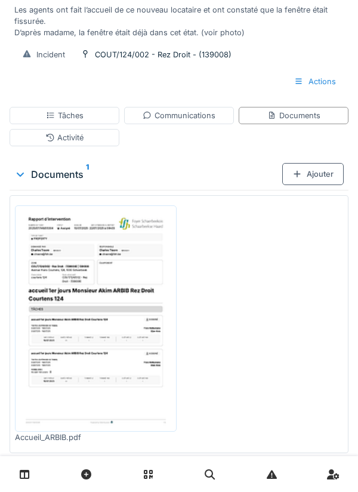
click at [73, 439] on div "Accueil_ARBIB.pdf" at bounding box center [96, 436] width 162 height 11
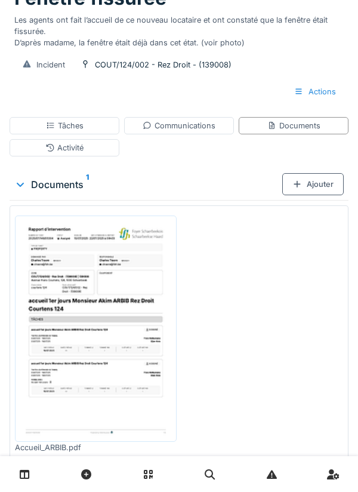
scroll to position [0, 0]
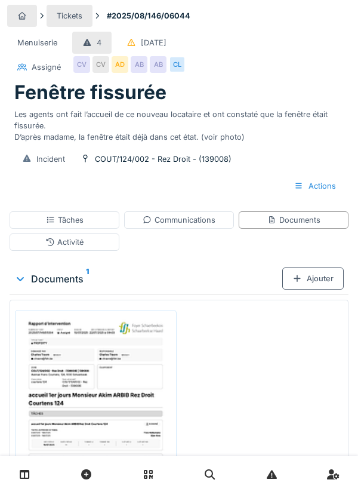
click at [224, 144] on div "Incident COUT/124/002 - Rez Droit - (139008) Actions" at bounding box center [179, 172] width 344 height 58
click at [188, 224] on div "Communications" at bounding box center [179, 219] width 73 height 11
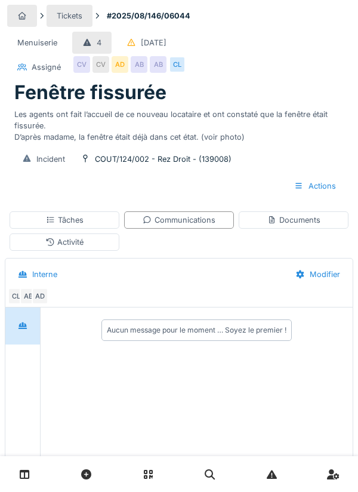
click at [72, 224] on div "Tâches" at bounding box center [65, 219] width 38 height 11
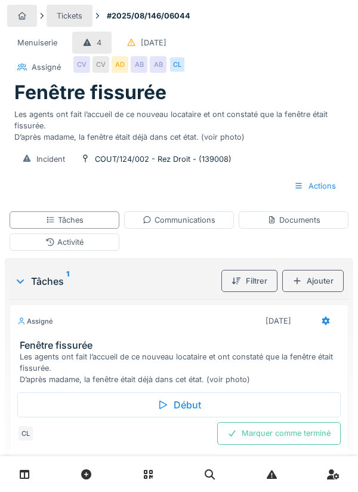
click at [303, 227] on div "Documents" at bounding box center [294, 219] width 110 height 17
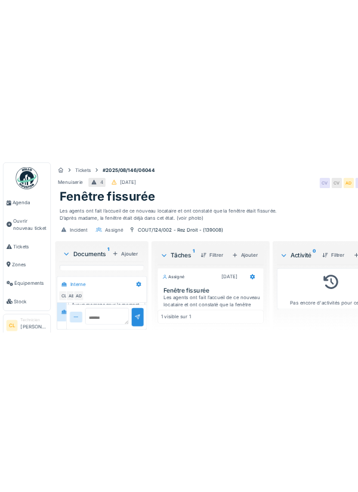
scroll to position [14, 0]
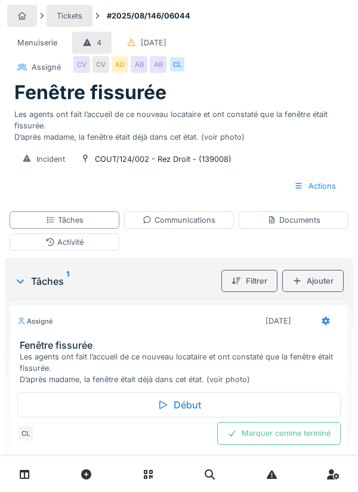
scroll to position [14, 0]
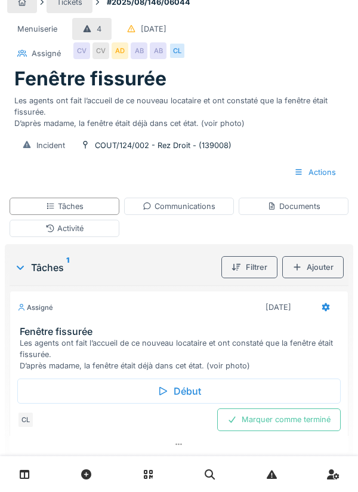
click at [181, 392] on div "Début" at bounding box center [178, 390] width 323 height 25
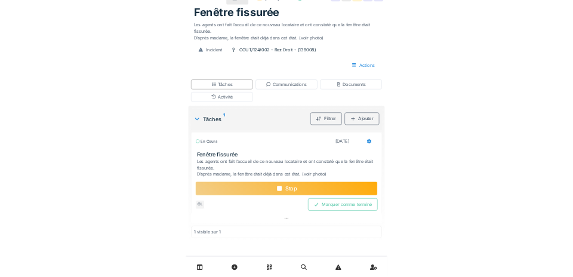
scroll to position [0, 0]
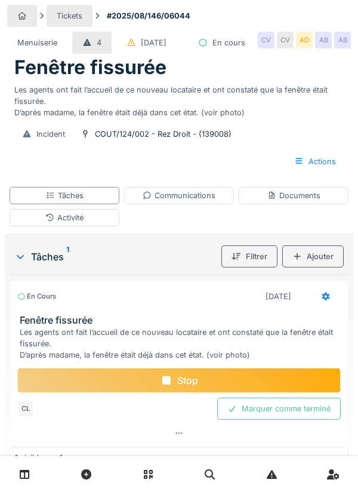
click at [296, 48] on div "AD" at bounding box center [304, 40] width 17 height 17
click at [302, 201] on div "Documents" at bounding box center [293, 195] width 53 height 11
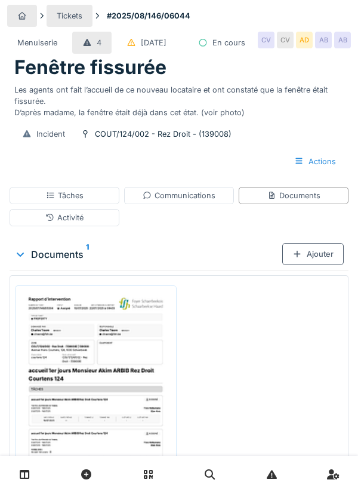
click at [318, 265] on div "Ajouter" at bounding box center [312, 254] width 61 height 22
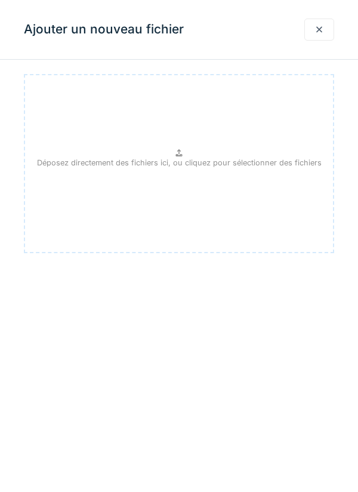
click at [176, 167] on p "Déposez directement des fichiers ici, ou cliquez pour sélectionner des fichiers" at bounding box center [179, 162] width 285 height 11
type input "**********"
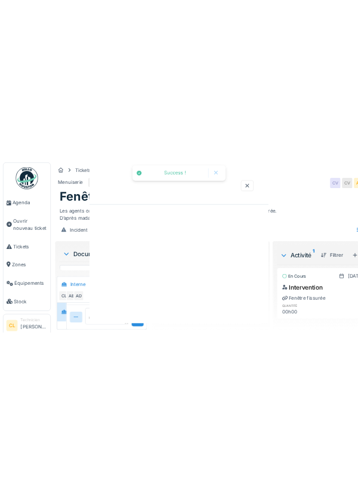
scroll to position [14, 0]
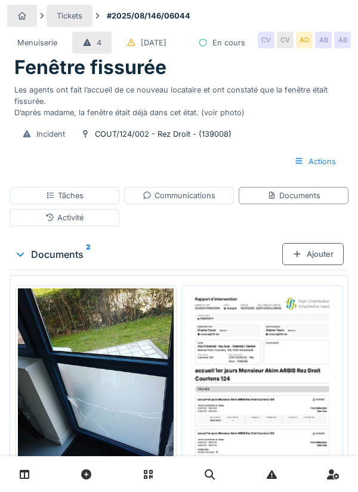
click at [316, 265] on div "Ajouter" at bounding box center [312, 254] width 61 height 22
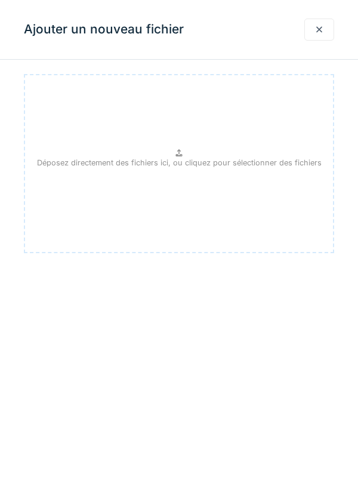
click at [185, 157] on p "Déposez directement des fichiers ici, ou cliquez pour sélectionner des fichiers" at bounding box center [179, 162] width 285 height 11
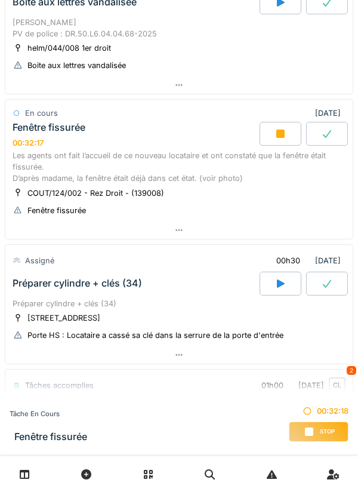
scroll to position [248, 0]
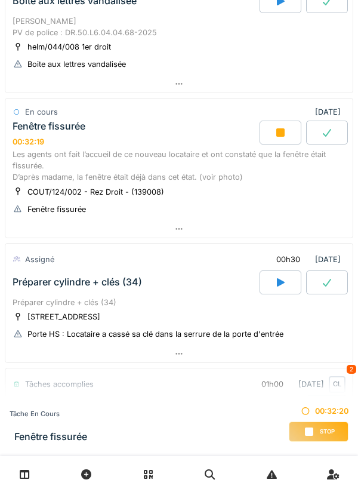
click at [181, 234] on div at bounding box center [178, 228] width 347 height 17
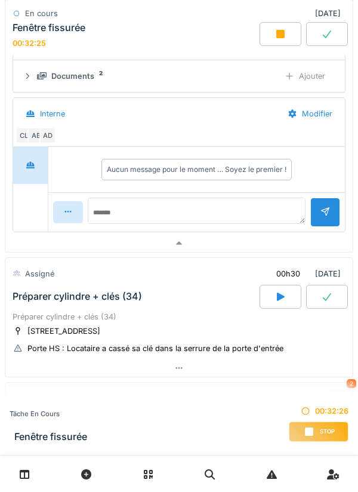
scroll to position [511, 0]
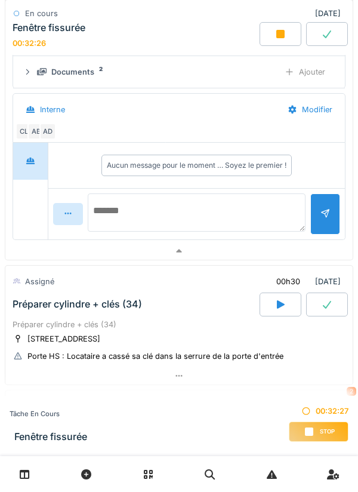
click at [146, 208] on textarea at bounding box center [197, 212] width 218 height 38
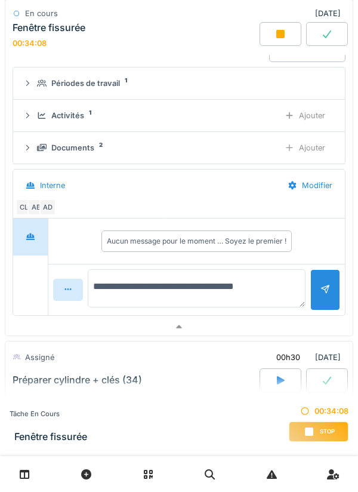
scroll to position [435, 0]
type textarea "**********"
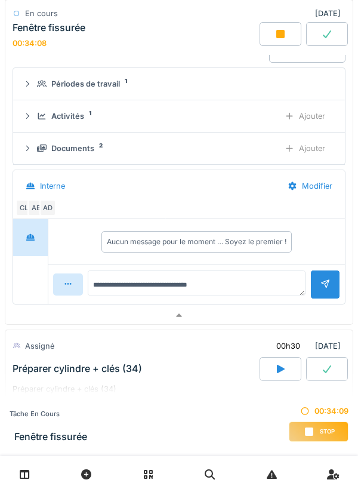
click at [312, 113] on div "Ajouter" at bounding box center [304, 116] width 61 height 22
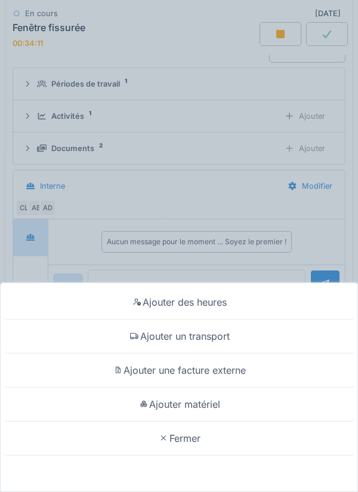
click at [186, 191] on div "Ajouter des heures Ajouter un transport Ajouter une facture externe Ajouter mat…" at bounding box center [179, 246] width 358 height 492
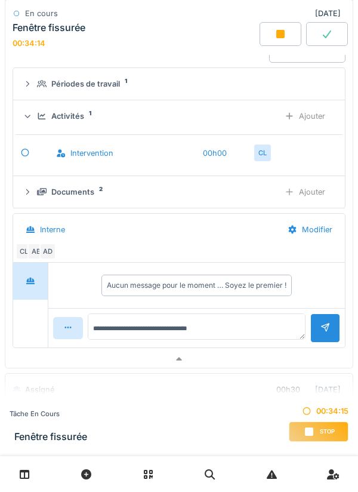
click at [277, 34] on icon at bounding box center [280, 34] width 8 height 8
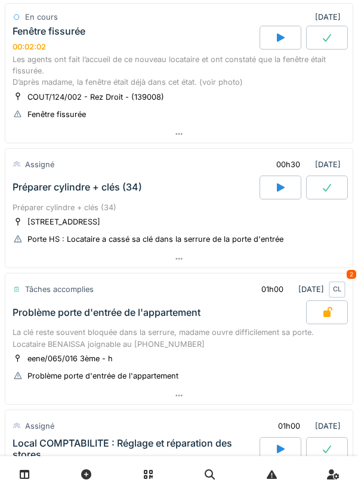
scroll to position [342, 0]
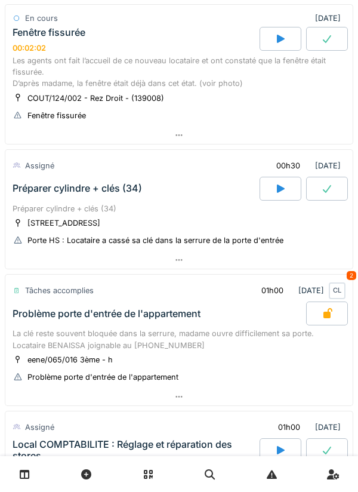
click at [175, 135] on icon at bounding box center [179, 135] width 10 height 8
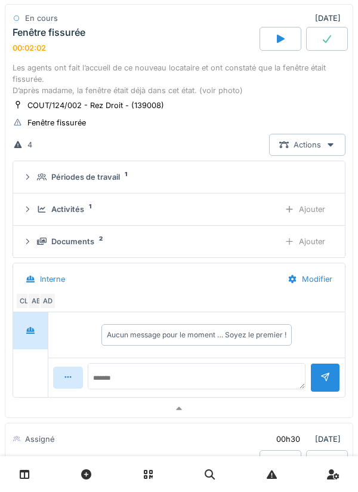
scroll to position [298, 0]
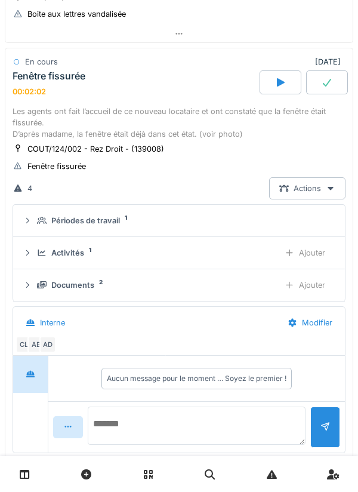
click at [156, 418] on textarea at bounding box center [197, 425] width 218 height 38
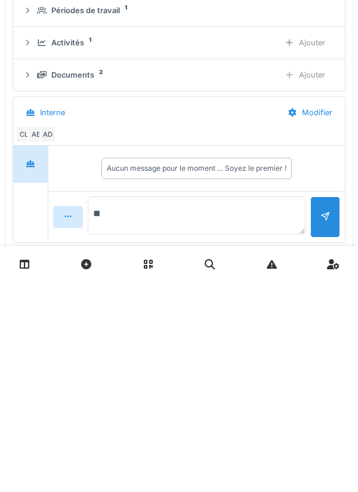
type textarea "*"
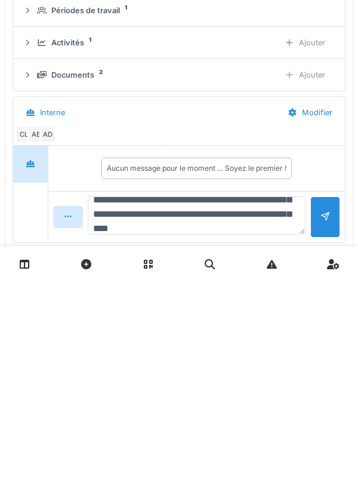
scroll to position [71, 0]
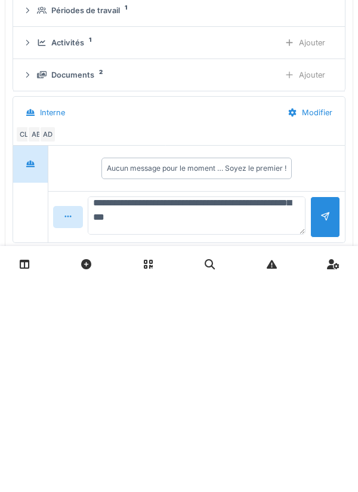
type textarea "**********"
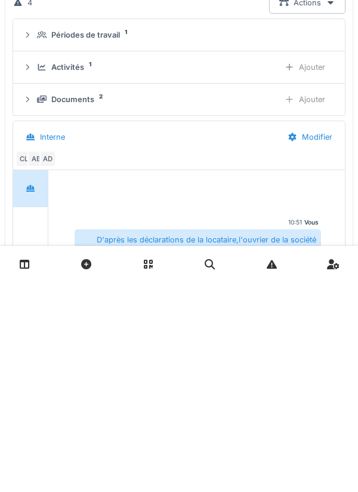
scroll to position [278, 0]
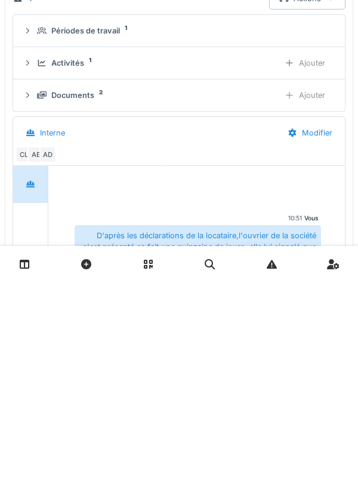
click at [314, 277] on div "Ajouter" at bounding box center [304, 273] width 61 height 22
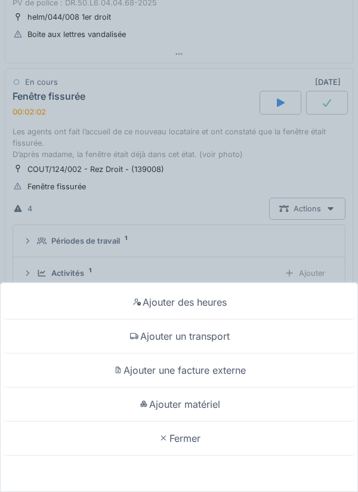
click at [202, 339] on div "Ajouter un transport" at bounding box center [179, 336] width 352 height 34
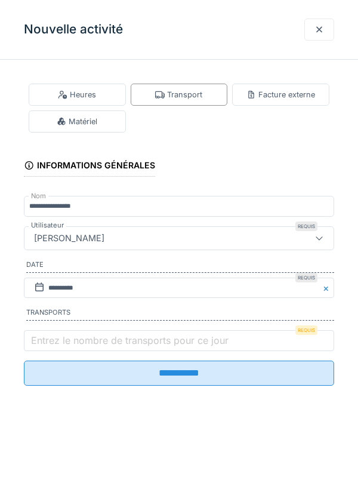
click at [91, 339] on label "Entrez le nombre de transports pour ce jour" at bounding box center [130, 340] width 202 height 14
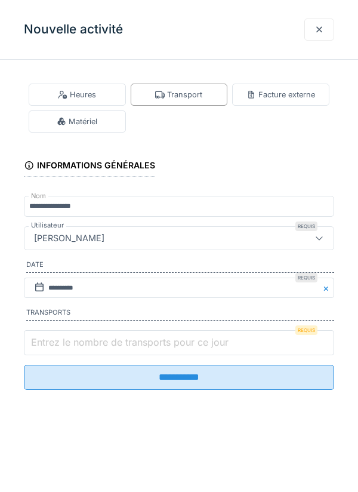
click at [91, 339] on input "Entrez le nombre de transports pour ce jour" at bounding box center [179, 342] width 310 height 25
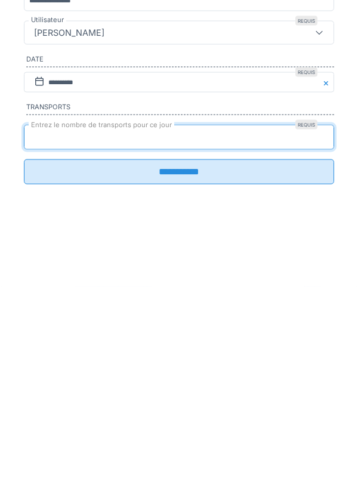
type input "*"
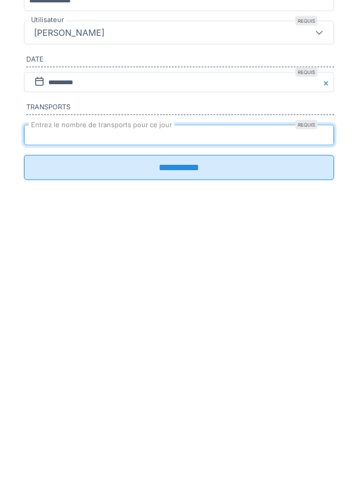
click at [181, 385] on input "**********" at bounding box center [179, 372] width 310 height 25
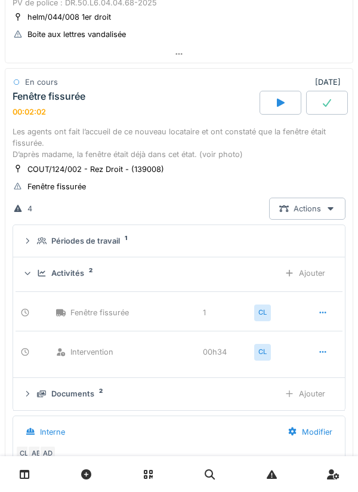
click at [88, 394] on div "Documents" at bounding box center [72, 393] width 43 height 11
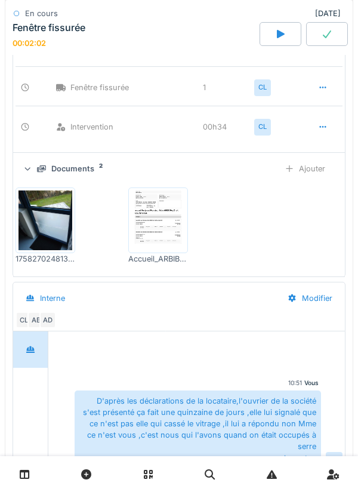
scroll to position [495, 0]
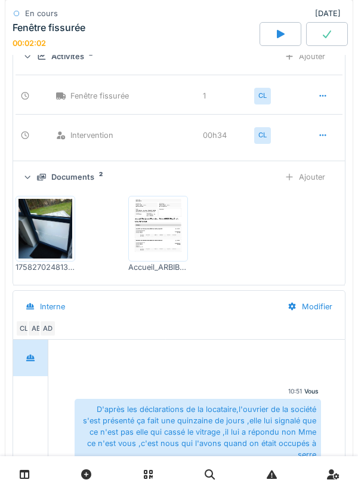
click at [314, 180] on div "Ajouter" at bounding box center [304, 177] width 61 height 22
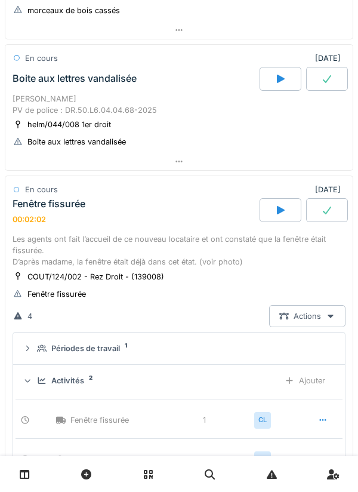
scroll to position [168, 0]
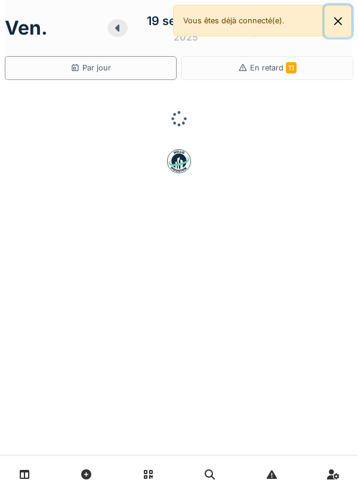
click at [326, 26] on button "Close" at bounding box center [338, 21] width 27 height 32
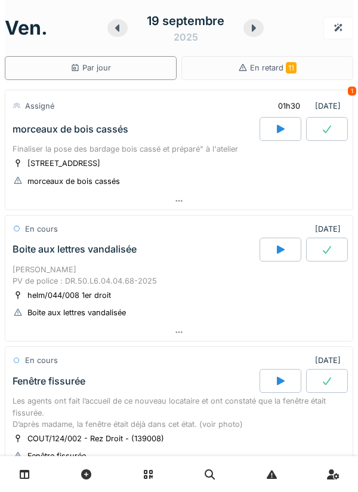
click at [273, 247] on div at bounding box center [281, 250] width 42 height 24
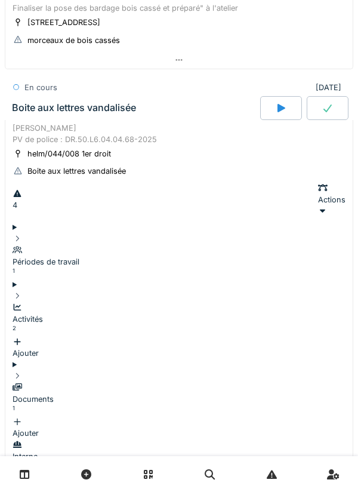
scroll to position [166, 0]
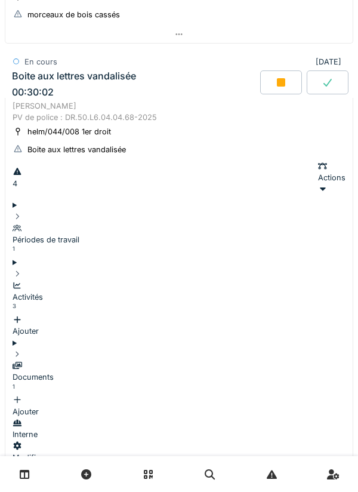
click at [315, 394] on div "Ajouter" at bounding box center [179, 405] width 333 height 23
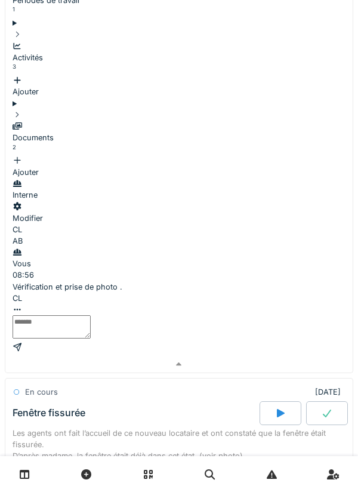
scroll to position [412, 0]
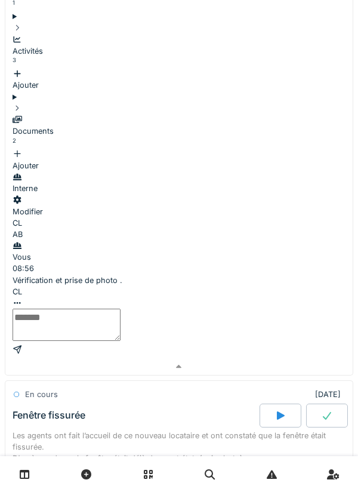
click at [121, 309] on textarea at bounding box center [67, 325] width 108 height 32
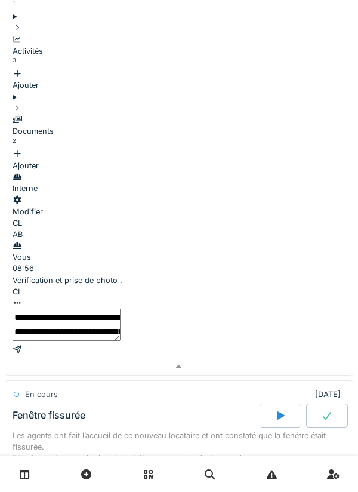
type textarea "**********"
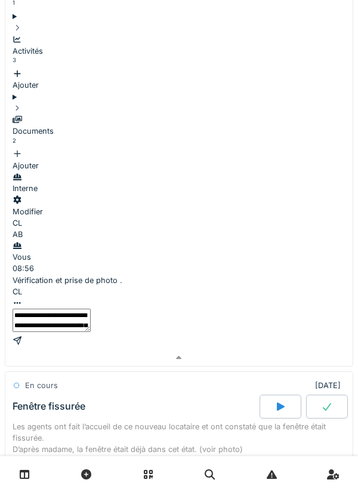
click at [321, 335] on div at bounding box center [179, 340] width 333 height 11
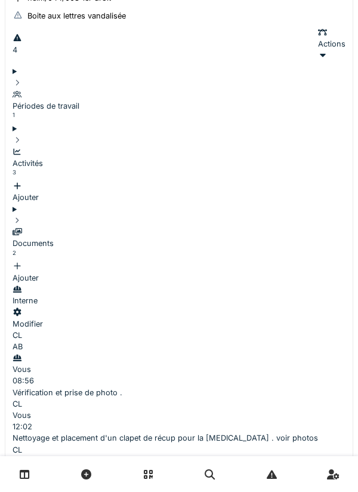
scroll to position [288, 0]
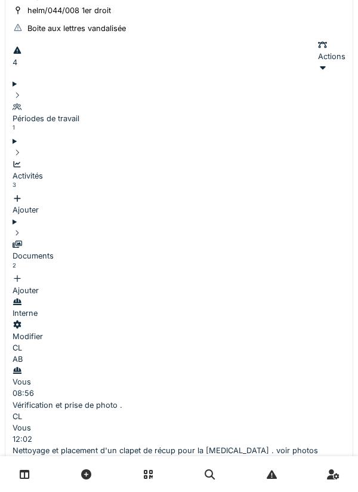
click at [108, 239] on div "Documents 2" at bounding box center [179, 256] width 333 height 35
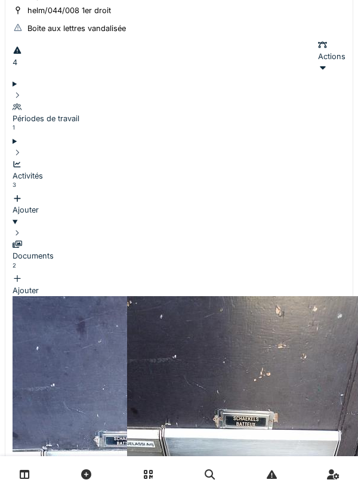
click at [107, 159] on div "Activités 3" at bounding box center [179, 176] width 333 height 35
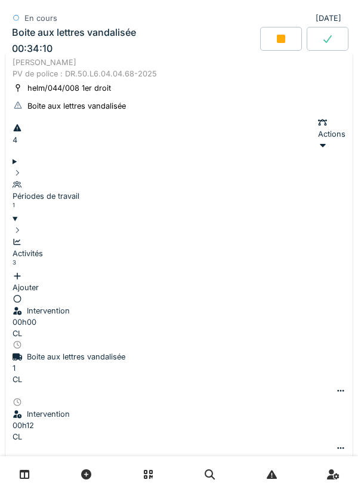
scroll to position [209, 0]
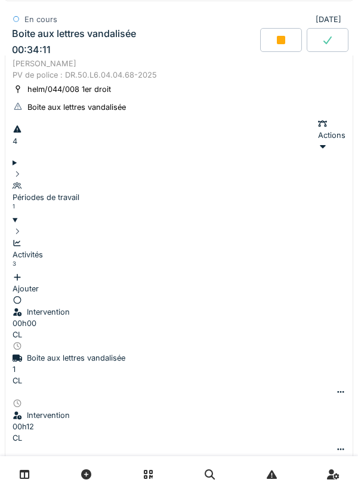
click at [311, 272] on div "Ajouter" at bounding box center [179, 283] width 333 height 23
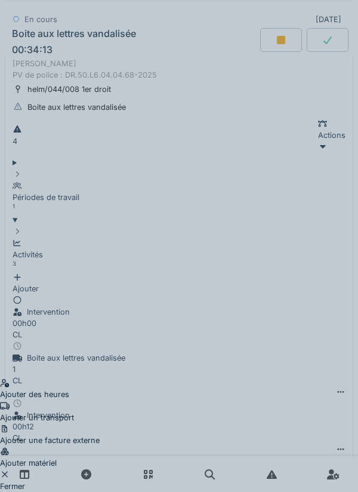
click at [100, 400] on div "Ajouter un transport" at bounding box center [50, 411] width 100 height 23
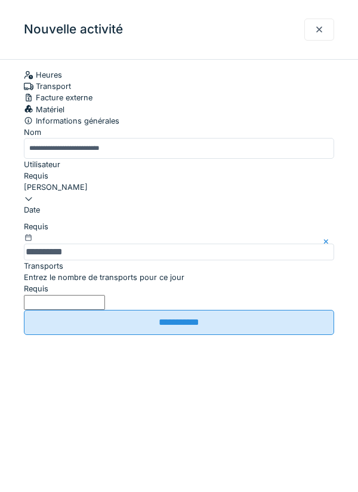
click at [47, 283] on label "Entrez le nombre de transports pour ce jour" at bounding box center [104, 277] width 161 height 11
click at [47, 310] on input "Entrez le nombre de transports pour ce jour" at bounding box center [64, 302] width 81 height 15
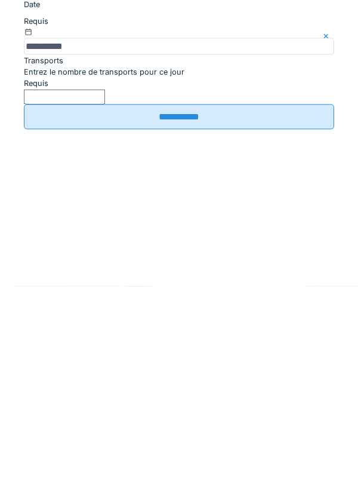
type input "*"
click at [189, 335] on input "**********" at bounding box center [179, 322] width 310 height 25
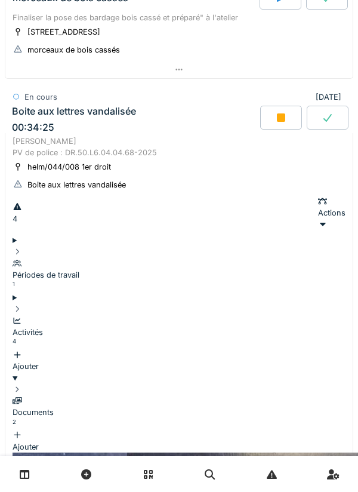
scroll to position [131, 0]
click at [277, 117] on icon at bounding box center [281, 117] width 8 height 8
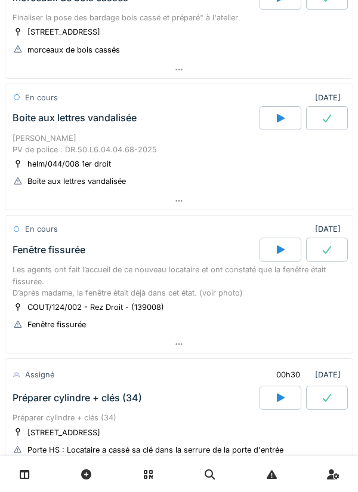
click at [326, 120] on icon at bounding box center [327, 119] width 8 height 8
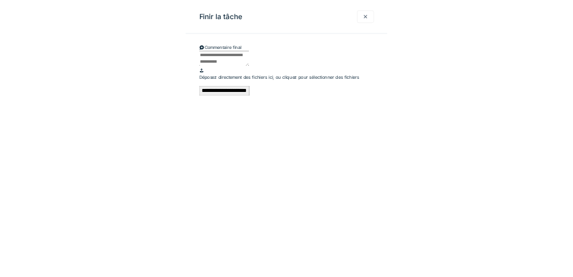
scroll to position [166, 0]
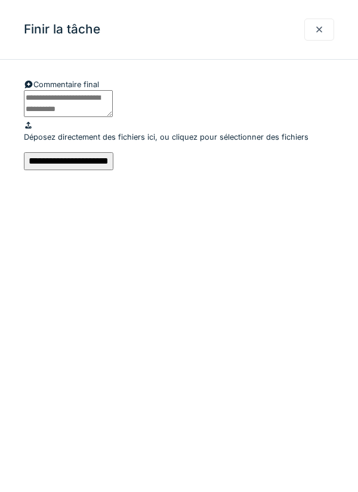
click at [113, 170] on input "**********" at bounding box center [69, 161] width 90 height 18
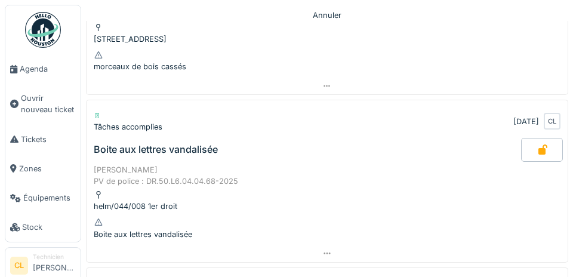
click at [39, 74] on span "Agenda" at bounding box center [48, 68] width 56 height 11
